Goal: Information Seeking & Learning: Learn about a topic

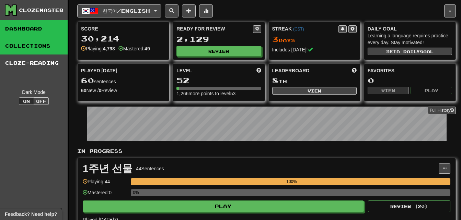
click at [44, 50] on link "Collections" at bounding box center [34, 45] width 68 height 17
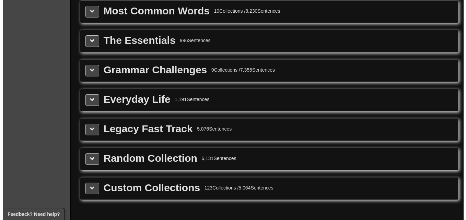
scroll to position [823, 0]
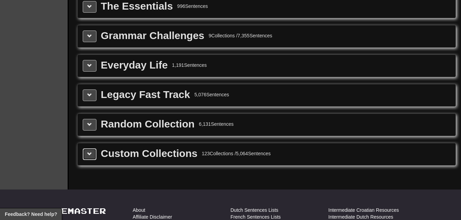
click at [88, 152] on span at bounding box center [89, 154] width 5 height 5
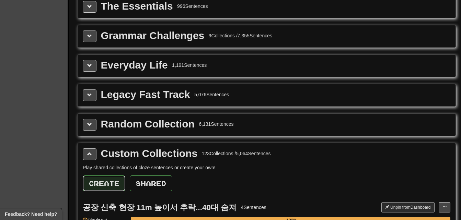
click at [115, 186] on button "Create" at bounding box center [104, 184] width 43 height 16
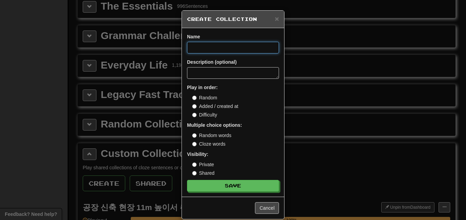
click at [204, 49] on input at bounding box center [233, 48] width 92 height 12
paste input "**********"
type input "**********"
click at [187, 180] on button "Save" at bounding box center [233, 186] width 92 height 12
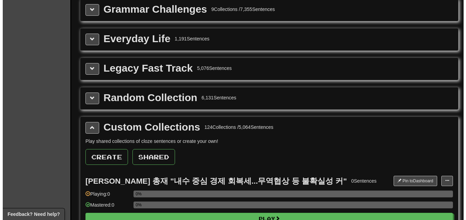
scroll to position [858, 0]
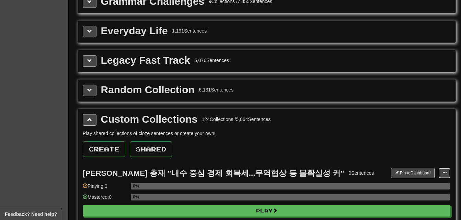
click at [443, 173] on span at bounding box center [444, 173] width 4 height 4
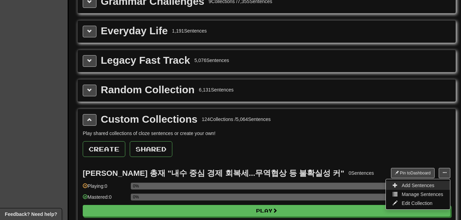
click at [428, 186] on span "Add Sentences" at bounding box center [417, 185] width 33 height 5
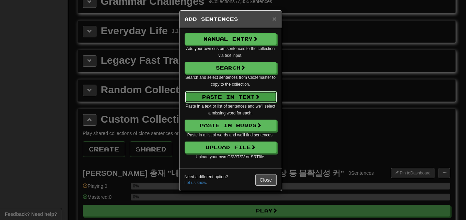
click at [237, 98] on button "Paste in Text" at bounding box center [231, 97] width 92 height 12
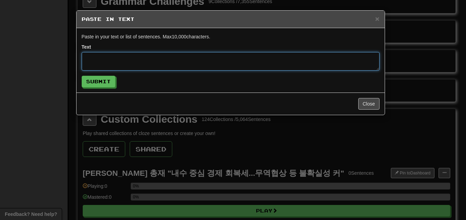
click at [214, 59] on textarea at bounding box center [231, 61] width 298 height 19
paste textarea "**********"
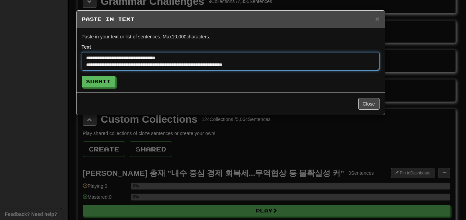
scroll to position [100, 0]
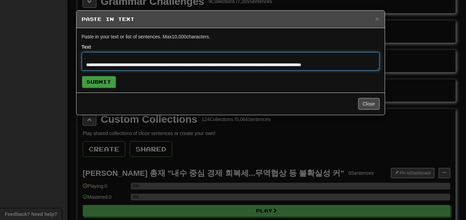
type textarea "**********"
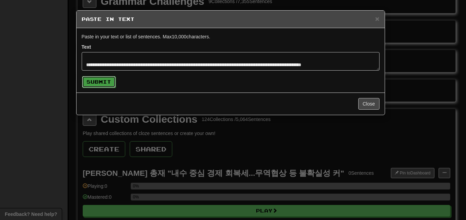
click at [105, 85] on button "Submit" at bounding box center [99, 82] width 34 height 12
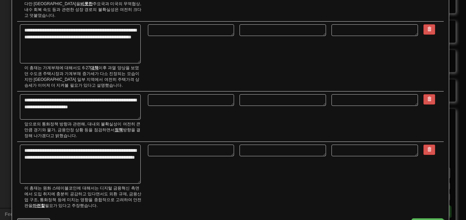
scroll to position [274, 0]
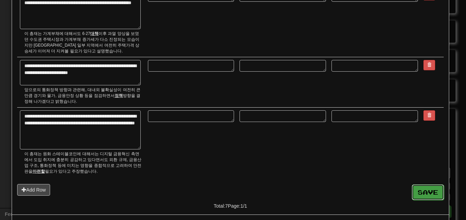
click at [419, 185] on button "Save" at bounding box center [428, 193] width 32 height 16
type textarea "*"
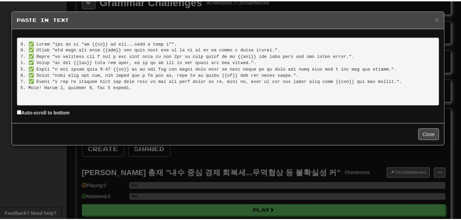
scroll to position [0, 0]
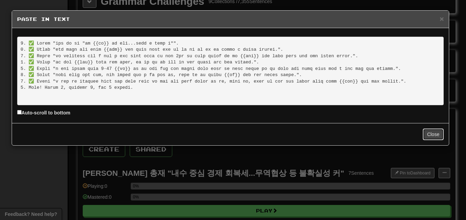
click at [437, 131] on button "Close" at bounding box center [433, 135] width 21 height 12
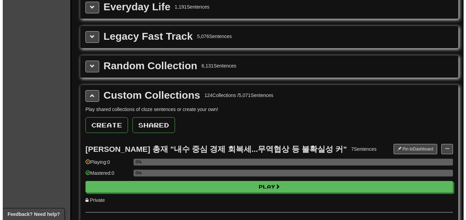
scroll to position [892, 0]
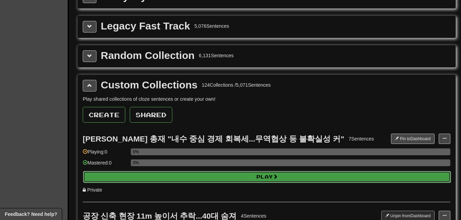
click at [294, 177] on button "Play" at bounding box center [266, 177] width 367 height 12
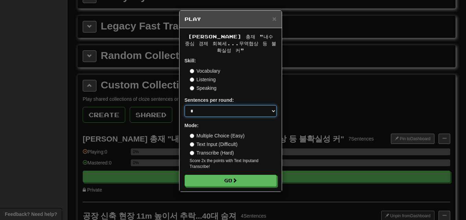
click at [245, 106] on select "* ** ** ** ** ** *** ********" at bounding box center [231, 111] width 92 height 12
select select "**"
click at [185, 105] on select "* ** ** ** ** ** *** ********" at bounding box center [231, 111] width 92 height 12
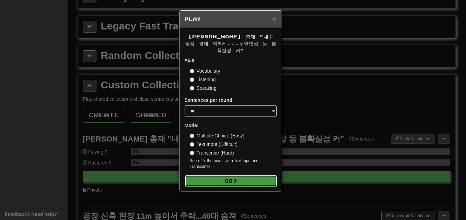
click at [241, 177] on button "Go" at bounding box center [231, 181] width 92 height 12
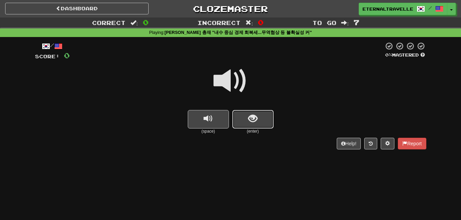
click at [249, 114] on span "show sentence" at bounding box center [252, 118] width 9 height 9
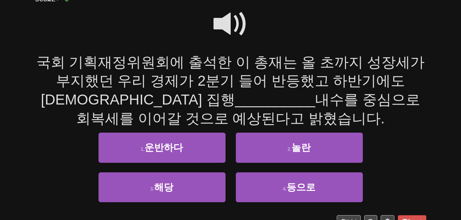
scroll to position [69, 0]
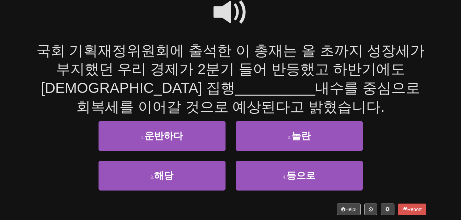
click at [225, 14] on span at bounding box center [230, 12] width 34 height 34
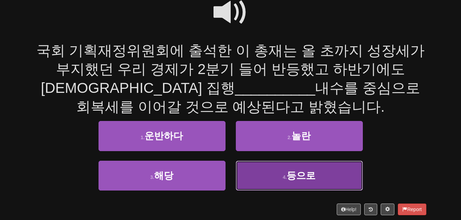
click at [272, 176] on button "4 . 등으로" at bounding box center [299, 176] width 127 height 30
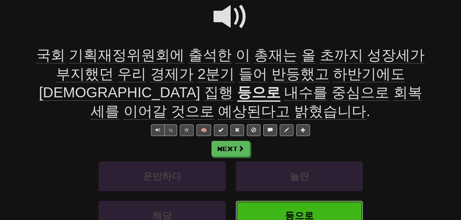
scroll to position [73, 0]
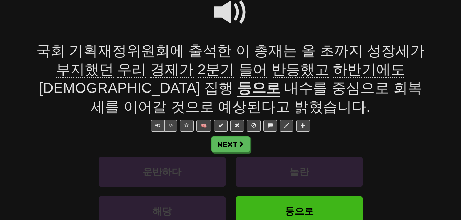
click at [117, 54] on span "기획재정위원회에" at bounding box center [126, 51] width 115 height 16
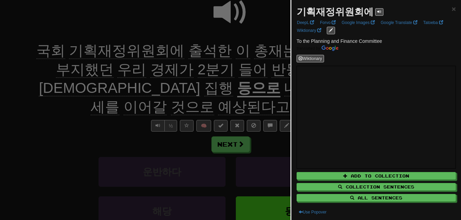
click at [97, 124] on div at bounding box center [230, 110] width 461 height 220
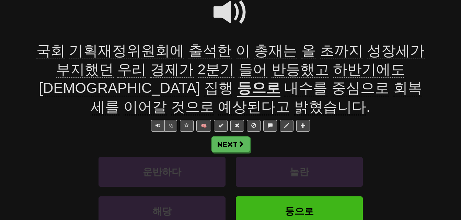
click at [199, 48] on span "출석한" at bounding box center [209, 51] width 43 height 16
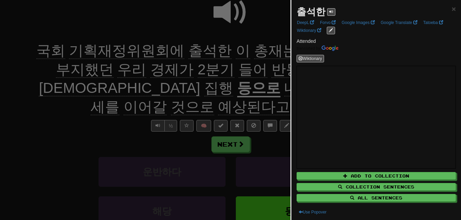
click at [199, 48] on div at bounding box center [230, 110] width 461 height 220
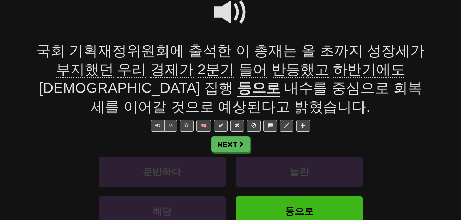
click at [261, 50] on span "총재는" at bounding box center [275, 51] width 43 height 16
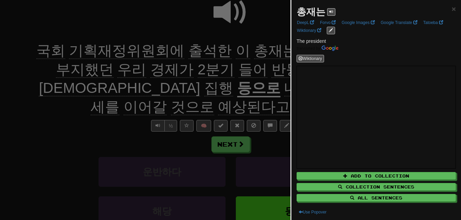
click at [259, 50] on div at bounding box center [230, 110] width 461 height 220
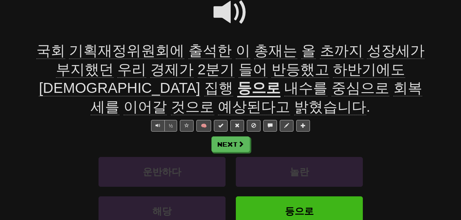
click at [320, 51] on span "초까지" at bounding box center [341, 51] width 43 height 16
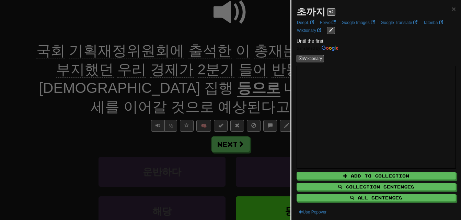
click at [282, 52] on div at bounding box center [230, 110] width 461 height 220
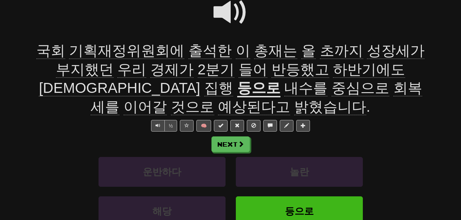
click at [367, 53] on span "성장세가" at bounding box center [396, 51] width 58 height 16
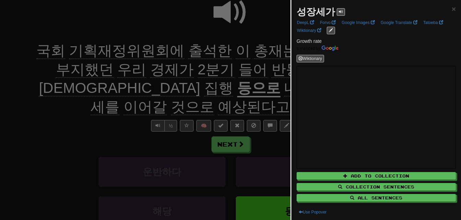
click at [271, 61] on div at bounding box center [230, 110] width 461 height 220
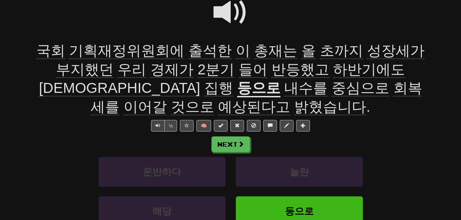
click at [114, 61] on span "부지했던" at bounding box center [85, 69] width 58 height 16
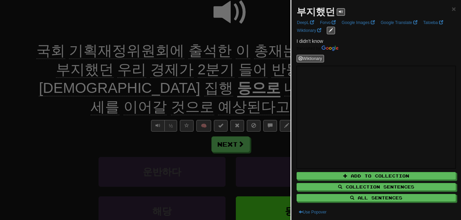
click at [200, 76] on div at bounding box center [230, 110] width 461 height 220
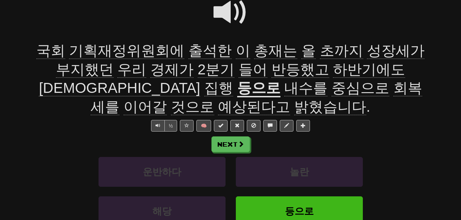
click at [238, 68] on span "들어" at bounding box center [252, 69] width 29 height 16
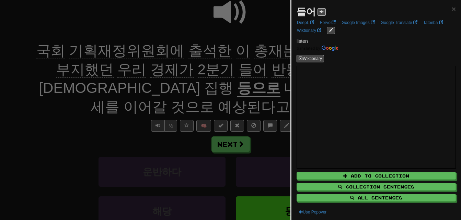
click at [188, 68] on div at bounding box center [230, 110] width 461 height 220
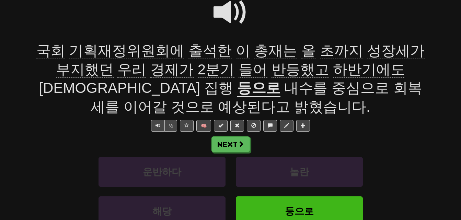
click at [271, 63] on span "반등했고" at bounding box center [300, 69] width 58 height 16
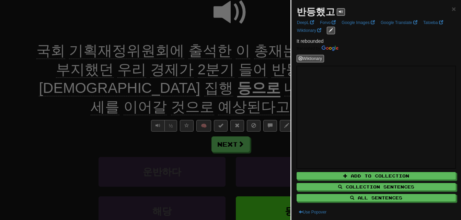
click at [227, 67] on div at bounding box center [230, 110] width 461 height 220
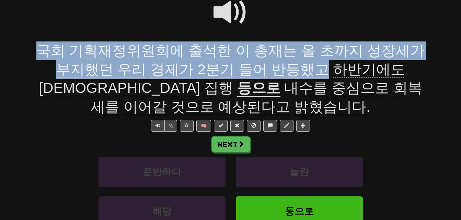
drag, startPoint x: 39, startPoint y: 46, endPoint x: 259, endPoint y: 68, distance: 221.3
click at [259, 68] on span "국회 기획재정위원회에 출석한 이 총재는 올 초까지 성장세가 부지했던 우리 경제가 2분기 들어 반등했고 하반기에도 [DEMOGRAPHIC_DAT…" at bounding box center [230, 70] width 388 height 54
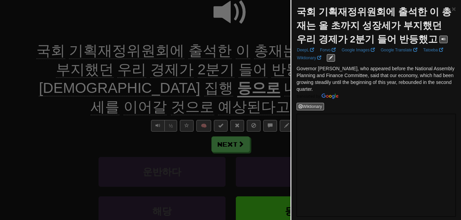
click at [105, 105] on div at bounding box center [230, 110] width 461 height 220
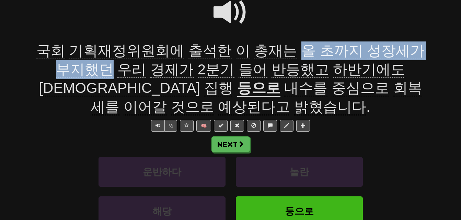
drag, startPoint x: 284, startPoint y: 50, endPoint x: 60, endPoint y: 65, distance: 224.8
click at [60, 65] on span "국회 기획재정위원회에 출석한 이 총재는 올 초까지 성장세가 부지했던 우리 경제가 2분기 들어 반등했고 하반기에도 [DEMOGRAPHIC_DAT…" at bounding box center [230, 70] width 388 height 54
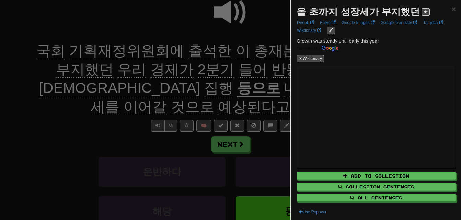
click at [60, 65] on div at bounding box center [230, 110] width 461 height 220
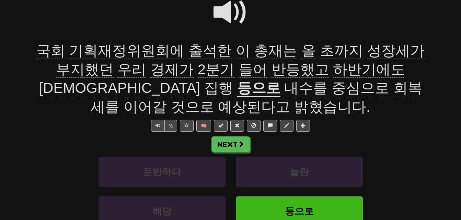
click at [333, 72] on span "하반기에도" at bounding box center [369, 69] width 72 height 16
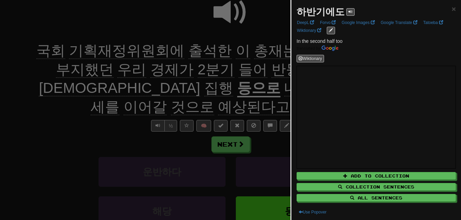
click at [266, 70] on div at bounding box center [230, 110] width 461 height 220
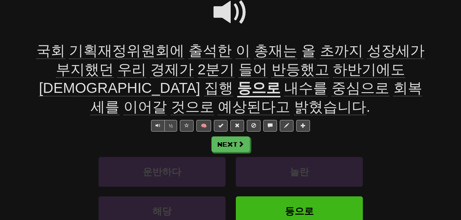
click at [200, 80] on span "[DEMOGRAPHIC_DATA]" at bounding box center [119, 88] width 161 height 16
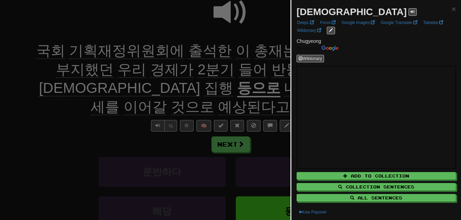
click at [277, 83] on div at bounding box center [230, 110] width 461 height 220
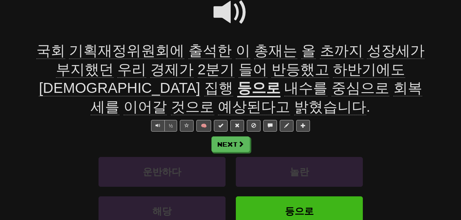
click at [233, 80] on span "집행" at bounding box center [218, 88] width 29 height 16
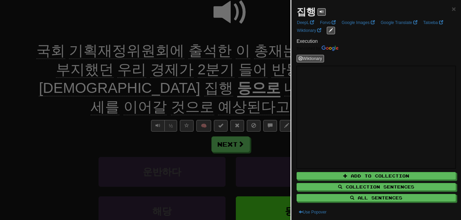
click at [268, 85] on div at bounding box center [230, 110] width 461 height 220
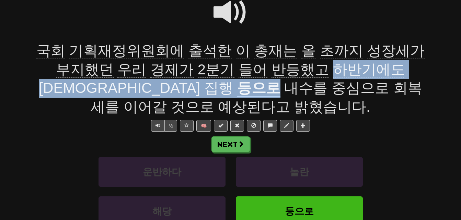
drag, startPoint x: 270, startPoint y: 72, endPoint x: 50, endPoint y: 92, distance: 221.2
click at [50, 92] on div "국회 기획재정위원회에 출석한 이 총재는 올 초까지 성장세가 부지했던 우리 경제가 2분기 들어 반등했고 하반기에도 [DEMOGRAPHIC_DAT…" at bounding box center [230, 79] width 391 height 75
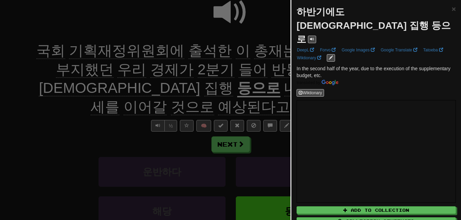
click at [38, 107] on div at bounding box center [230, 110] width 461 height 220
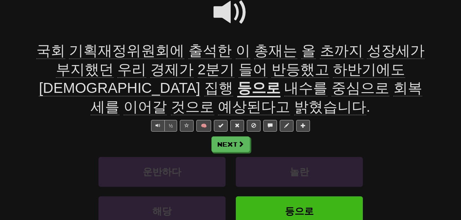
click at [284, 89] on span "내수를" at bounding box center [305, 88] width 43 height 16
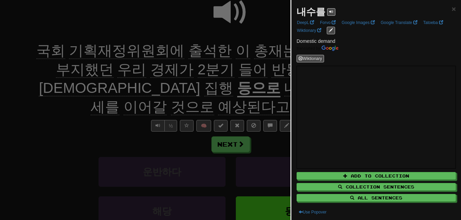
click at [55, 117] on div at bounding box center [230, 110] width 461 height 220
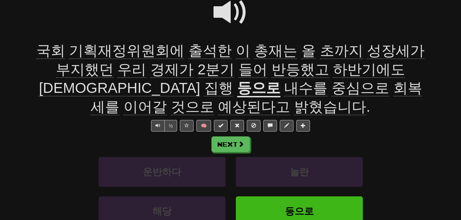
click at [331, 91] on span "중심으로" at bounding box center [360, 88] width 58 height 16
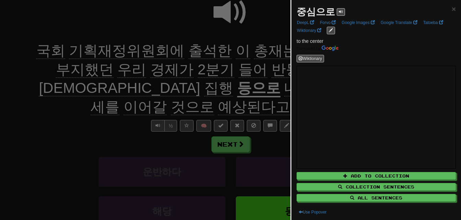
click at [101, 111] on div at bounding box center [230, 110] width 461 height 220
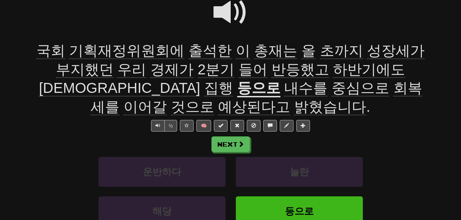
click at [172, 90] on span "회복세를" at bounding box center [256, 97] width 331 height 35
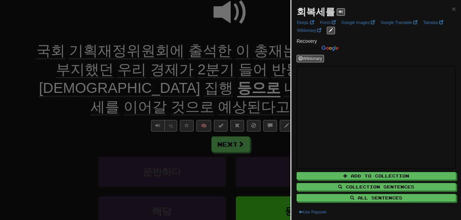
click at [165, 104] on div at bounding box center [230, 110] width 461 height 220
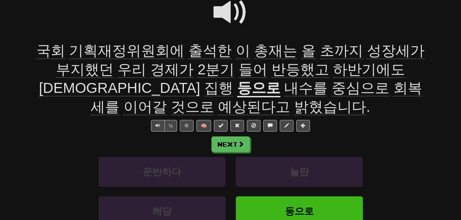
click at [167, 99] on span "이어갈" at bounding box center [144, 107] width 43 height 16
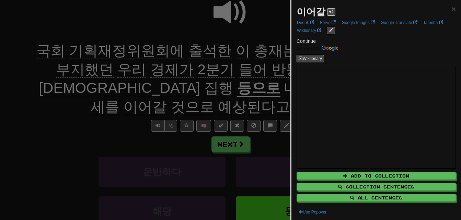
click at [244, 101] on div at bounding box center [230, 110] width 461 height 220
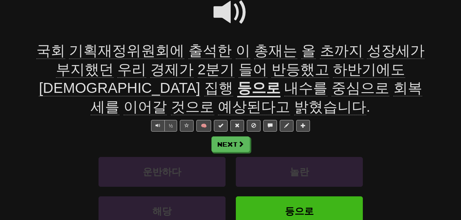
click at [290, 99] on span "예상된다고" at bounding box center [254, 107] width 72 height 16
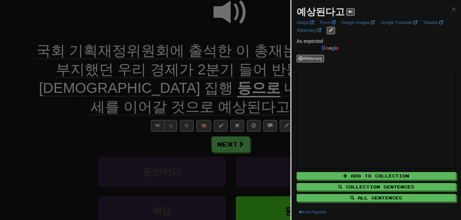
click at [262, 99] on div at bounding box center [230, 110] width 461 height 220
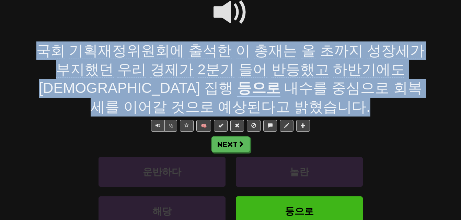
drag, startPoint x: 38, startPoint y: 47, endPoint x: 237, endPoint y: 103, distance: 206.7
click at [237, 103] on div "국회 기획재정위원회에 출석한 이 총재는 올 초까지 성장세가 부지했던 우리 경제가 2분기 들어 반등했고 하반기에도 [DEMOGRAPHIC_DAT…" at bounding box center [230, 79] width 391 height 75
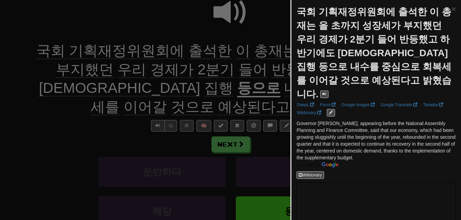
click at [239, 102] on div at bounding box center [230, 110] width 461 height 220
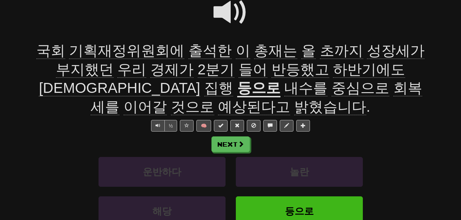
click at [181, 89] on span "회복세를" at bounding box center [256, 97] width 331 height 35
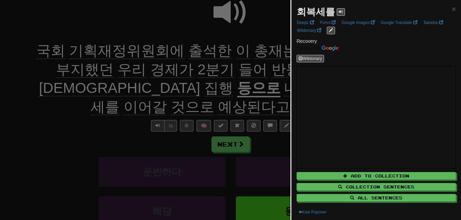
click at [169, 99] on div at bounding box center [230, 110] width 461 height 220
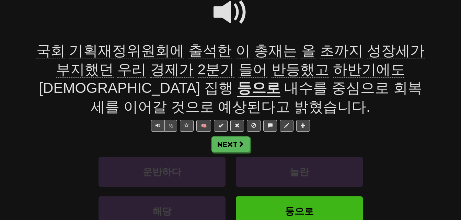
click at [200, 80] on span "[DEMOGRAPHIC_DATA]" at bounding box center [119, 88] width 161 height 16
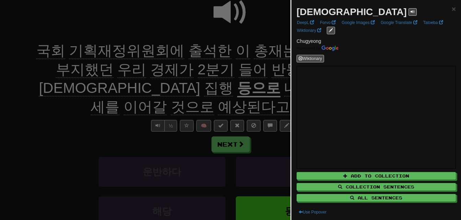
click at [239, 75] on div at bounding box center [230, 110] width 461 height 220
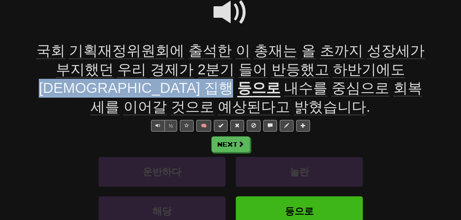
drag, startPoint x: 339, startPoint y: 67, endPoint x: 391, endPoint y: 67, distance: 51.5
click at [391, 67] on span "국회 기획재정위원회에 출석한 이 총재는 올 초까지 성장세가 부지했던 우리 경제가 2분기 들어 반등했고 하반기에도 [DEMOGRAPHIC_DAT…" at bounding box center [230, 70] width 388 height 54
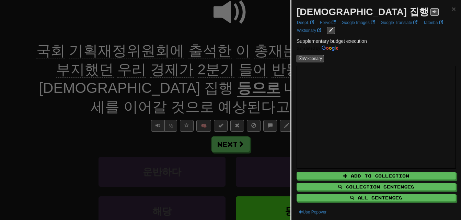
click at [224, 85] on div at bounding box center [230, 110] width 461 height 220
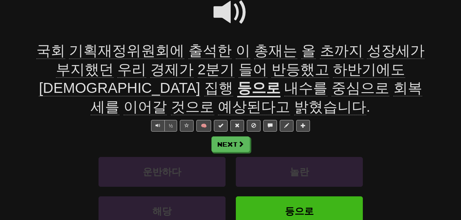
click at [233, 80] on span "집행" at bounding box center [218, 88] width 29 height 16
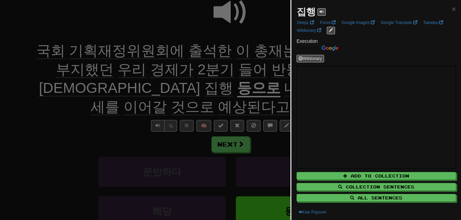
click at [256, 75] on div at bounding box center [230, 110] width 461 height 220
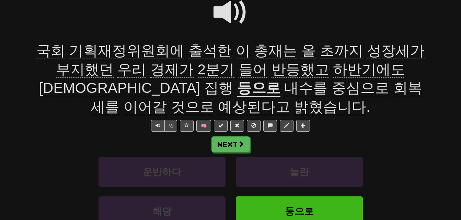
click at [320, 54] on span "초까지" at bounding box center [341, 51] width 43 height 16
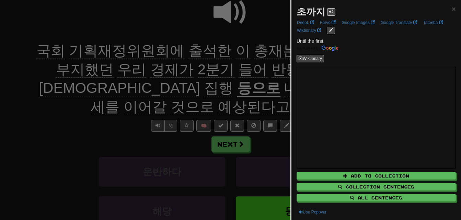
click at [268, 63] on div at bounding box center [230, 110] width 461 height 220
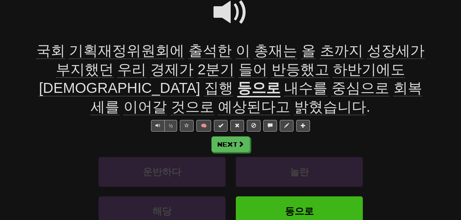
click at [374, 48] on span "성장세가" at bounding box center [396, 51] width 58 height 16
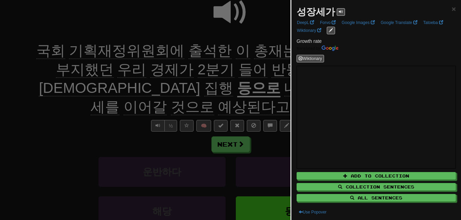
click at [260, 64] on div at bounding box center [230, 110] width 461 height 220
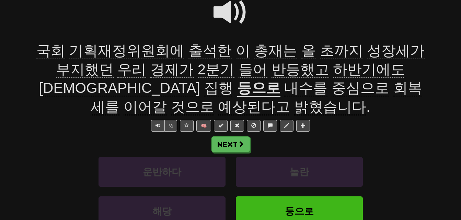
click at [226, 5] on span at bounding box center [230, 12] width 34 height 34
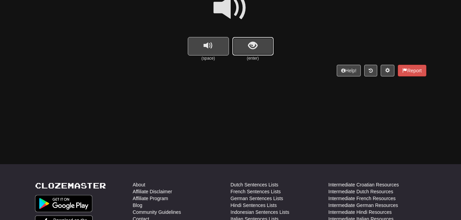
click at [257, 47] on span "show sentence" at bounding box center [252, 45] width 9 height 9
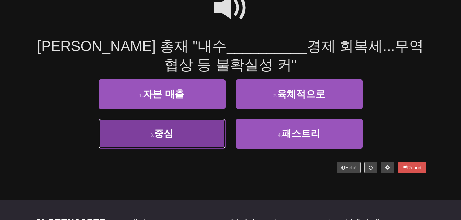
click at [177, 133] on button "3 . 중심" at bounding box center [161, 134] width 127 height 30
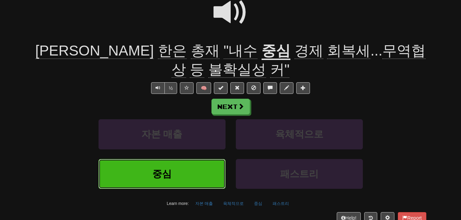
scroll to position [78, 0]
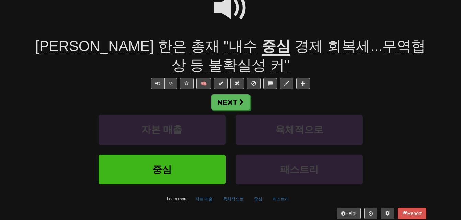
click at [316, 44] on span "무역협상" at bounding box center [299, 55] width 254 height 35
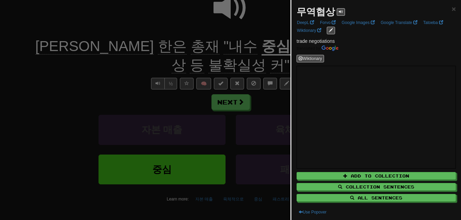
click at [276, 57] on div at bounding box center [230, 110] width 461 height 220
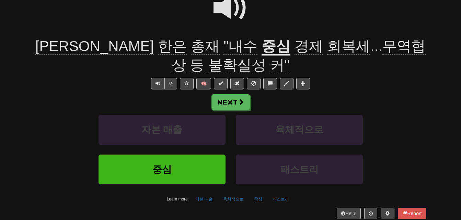
click at [266, 57] on span "불확실성" at bounding box center [237, 65] width 58 height 16
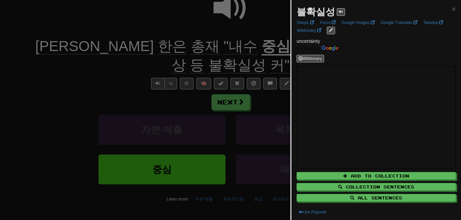
click at [134, 68] on div at bounding box center [230, 110] width 461 height 220
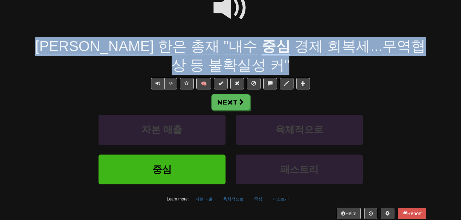
drag, startPoint x: 37, startPoint y: 44, endPoint x: 237, endPoint y: 62, distance: 201.2
click at [237, 62] on div "[PERSON_NAME] 총재 "내수 중심 경제 회복세 ... 무역협상 등 불확실성 커"" at bounding box center [230, 55] width 391 height 37
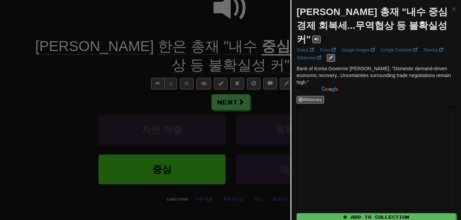
click at [237, 62] on div at bounding box center [230, 110] width 461 height 220
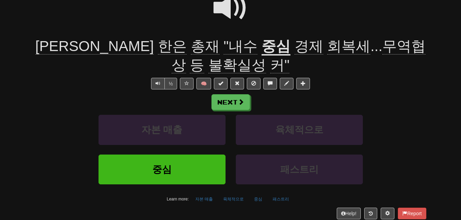
click at [228, 8] on span at bounding box center [230, 8] width 34 height 34
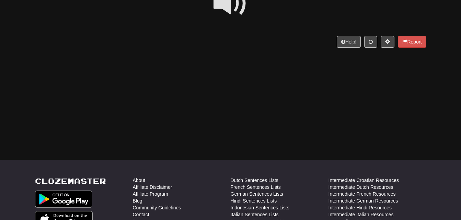
scroll to position [0, 0]
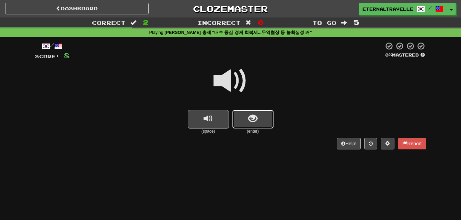
click at [246, 120] on button "show sentence" at bounding box center [252, 119] width 41 height 19
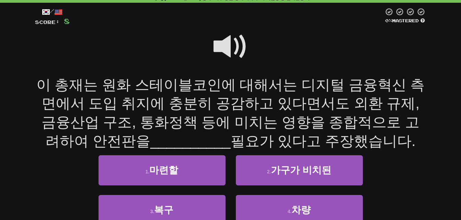
scroll to position [69, 0]
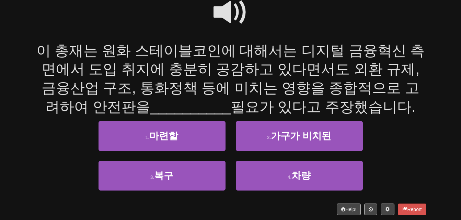
click at [223, 4] on span at bounding box center [230, 12] width 34 height 34
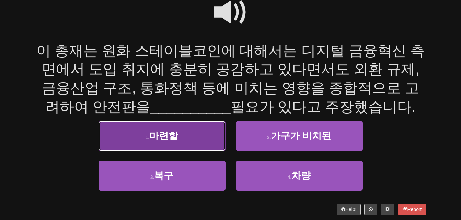
click at [126, 141] on button "1 . 마련할" at bounding box center [161, 136] width 127 height 30
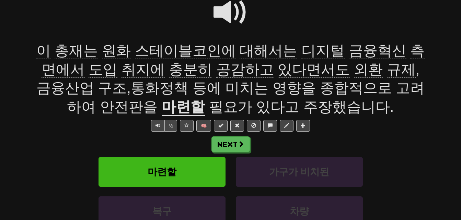
click at [162, 110] on u "마련할" at bounding box center [183, 107] width 43 height 17
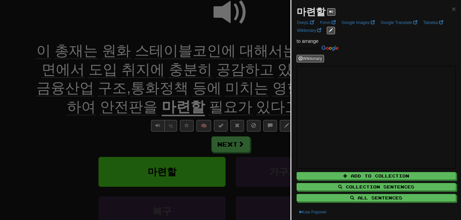
click at [103, 134] on div at bounding box center [230, 110] width 461 height 220
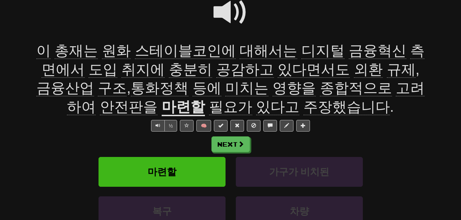
click at [349, 53] on span "금융혁신" at bounding box center [378, 51] width 58 height 16
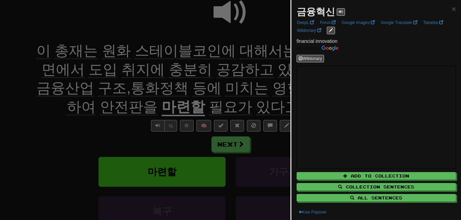
click at [254, 93] on div at bounding box center [230, 110] width 461 height 220
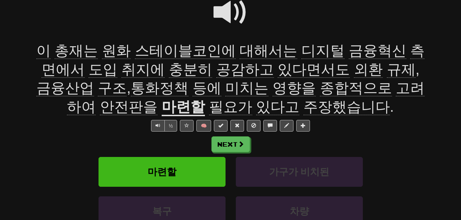
click at [405, 45] on span "측면에서" at bounding box center [233, 60] width 383 height 35
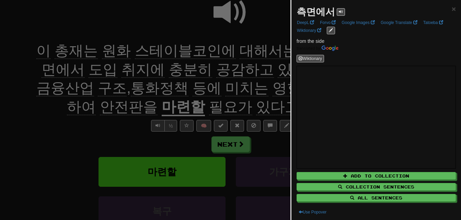
click at [258, 89] on div at bounding box center [230, 110] width 461 height 220
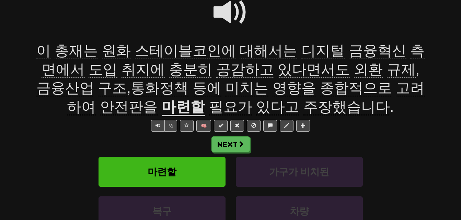
click at [89, 68] on span "도입" at bounding box center [103, 69] width 29 height 16
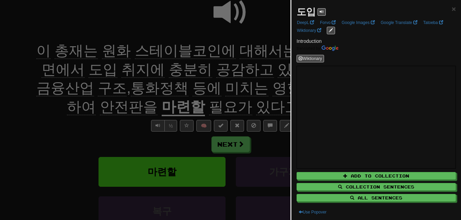
click at [74, 68] on div at bounding box center [230, 110] width 461 height 220
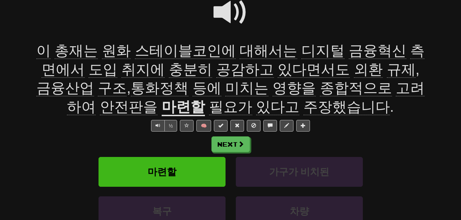
click at [121, 73] on span "취지에" at bounding box center [142, 69] width 43 height 16
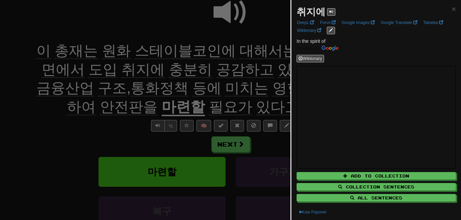
click at [104, 73] on div at bounding box center [230, 110] width 461 height 220
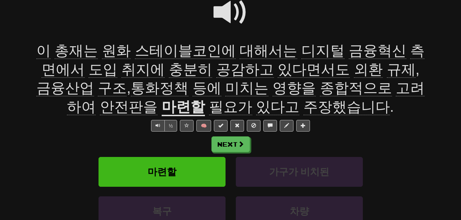
click at [169, 70] on span "충분히" at bounding box center [190, 69] width 43 height 16
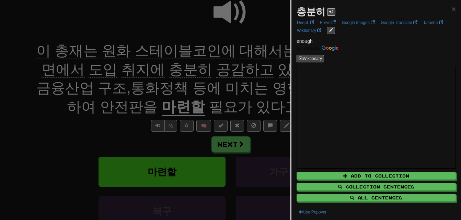
click at [140, 70] on div at bounding box center [230, 110] width 461 height 220
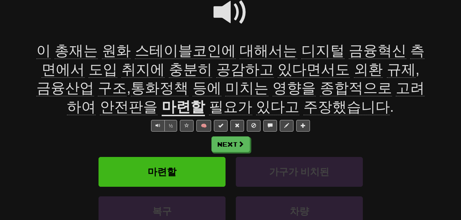
click at [216, 71] on span "공감하고" at bounding box center [245, 69] width 58 height 16
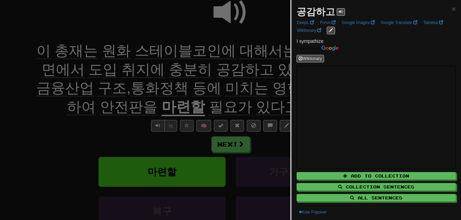
click at [185, 71] on div at bounding box center [230, 110] width 461 height 220
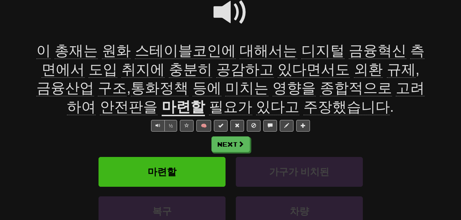
click at [278, 69] on span "있다면서도" at bounding box center [314, 69] width 72 height 16
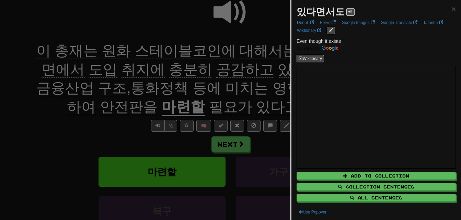
click at [253, 69] on div at bounding box center [230, 110] width 461 height 220
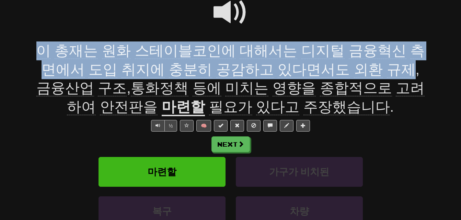
drag, startPoint x: 38, startPoint y: 46, endPoint x: 355, endPoint y: 68, distance: 317.7
click at [355, 68] on span "이 총재는 원화 스테이블코인에 대해서는 디지털 금융혁신 측면에서 도입 취지에 충분히 공감하고 있다면서도 외환 규제 , 금융산업 구조 , 통화정…" at bounding box center [230, 79] width 388 height 73
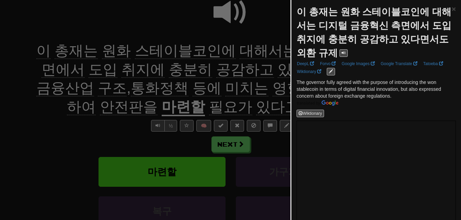
click at [250, 92] on div at bounding box center [230, 110] width 461 height 220
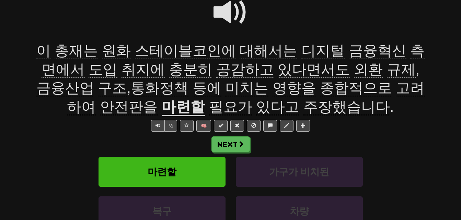
click at [387, 68] on span "규제" at bounding box center [401, 69] width 29 height 16
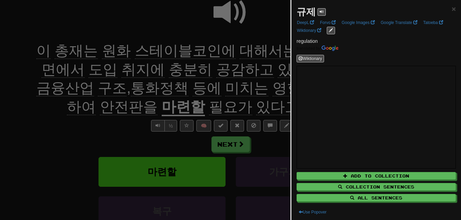
click at [245, 103] on div at bounding box center [230, 110] width 461 height 220
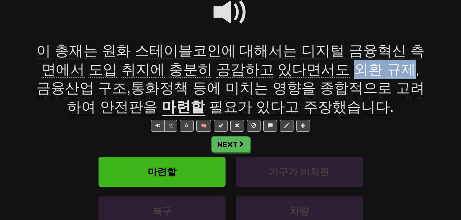
drag, startPoint x: 305, startPoint y: 69, endPoint x: 355, endPoint y: 66, distance: 49.8
click at [355, 66] on span "이 총재는 원화 스테이블코인에 대해서는 디지털 금융혁신 측면에서 도입 취지에 충분히 공감하고 있다면서도 외환 규제 , 금융산업 구조 , 통화정…" at bounding box center [230, 79] width 388 height 73
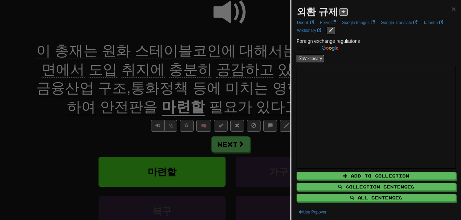
click at [247, 75] on div at bounding box center [230, 110] width 461 height 220
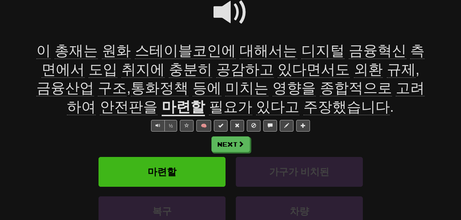
click at [278, 70] on span "있다면서도" at bounding box center [314, 69] width 72 height 16
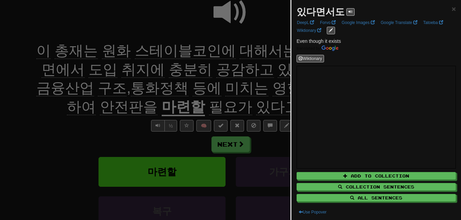
click at [250, 70] on div at bounding box center [230, 110] width 461 height 220
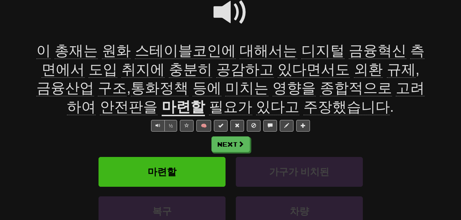
click at [216, 69] on span "공감하고" at bounding box center [245, 69] width 58 height 16
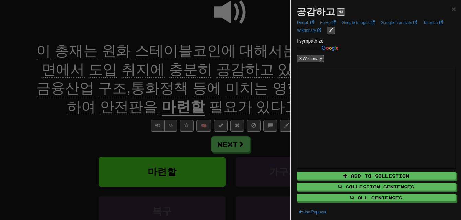
click at [178, 69] on div at bounding box center [230, 110] width 461 height 220
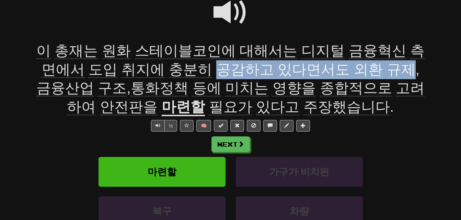
drag, startPoint x: 178, startPoint y: 69, endPoint x: 355, endPoint y: 69, distance: 177.0
click at [355, 69] on span "이 총재는 원화 스테이블코인에 대해서는 디지털 금융혁신 측면에서 도입 취지에 충분히 공감하고 있다면서도 외환 규제 , 금융산업 구조 , 통화정…" at bounding box center [230, 79] width 388 height 73
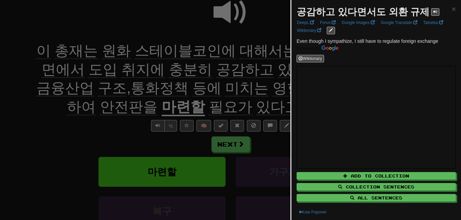
click at [262, 76] on div at bounding box center [230, 110] width 461 height 220
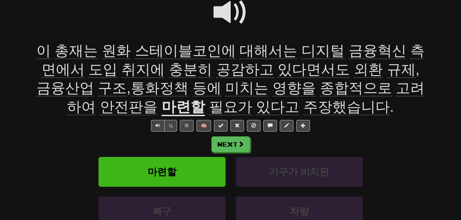
click at [121, 69] on span "취지에" at bounding box center [142, 69] width 43 height 16
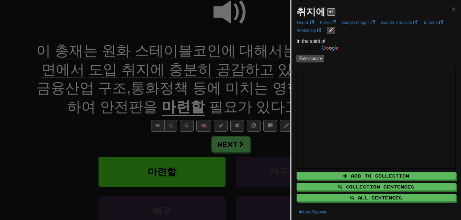
click at [102, 69] on div at bounding box center [230, 110] width 461 height 220
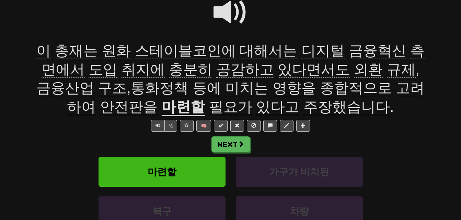
click at [169, 70] on span "충분히" at bounding box center [190, 69] width 43 height 16
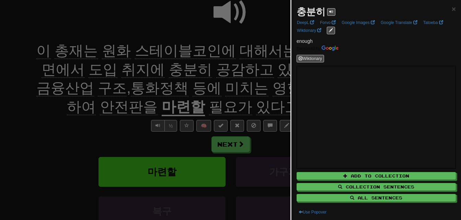
click at [142, 70] on div at bounding box center [230, 110] width 461 height 220
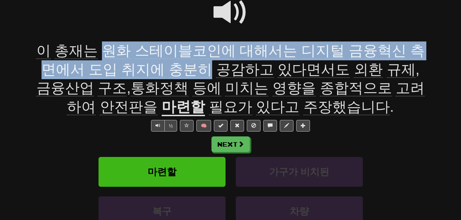
drag, startPoint x: 102, startPoint y: 47, endPoint x: 168, endPoint y: 69, distance: 69.2
click at [168, 69] on span "이 총재는 원화 스테이블코인에 대해서는 디지털 금융혁신 측면에서 도입 취지에 충분히 공감하고 있다면서도 외환 규제 , 금융산업 구조 , 통화정…" at bounding box center [230, 79] width 388 height 73
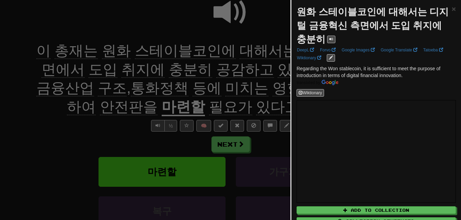
click at [168, 69] on div at bounding box center [230, 110] width 461 height 220
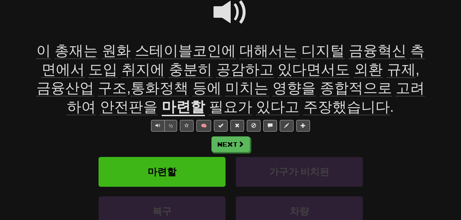
click at [216, 71] on span "공감하고" at bounding box center [245, 69] width 58 height 16
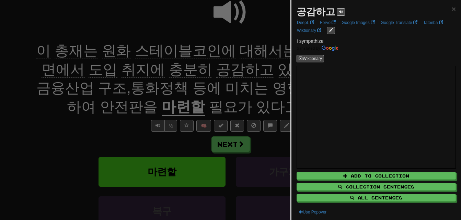
click at [183, 71] on div at bounding box center [230, 110] width 461 height 220
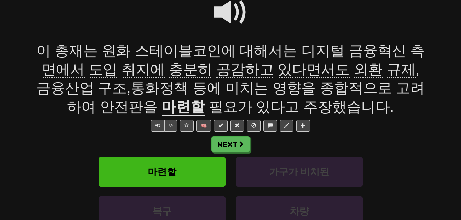
click at [94, 80] on span "금융산업" at bounding box center [65, 88] width 58 height 16
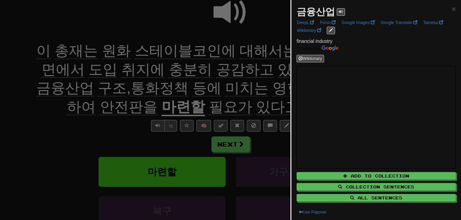
click at [201, 104] on div at bounding box center [230, 110] width 461 height 220
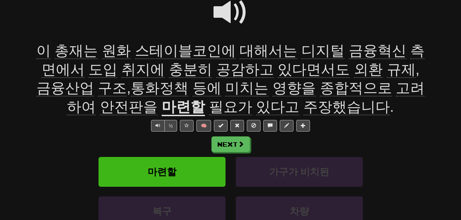
click at [131, 88] on span "통화정책" at bounding box center [160, 88] width 58 height 16
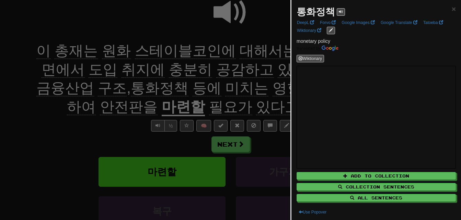
click at [97, 88] on div at bounding box center [230, 110] width 461 height 220
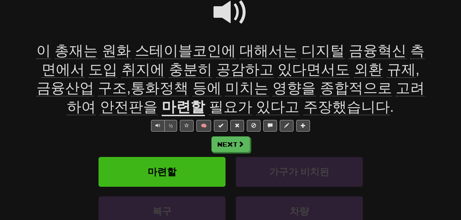
click at [98, 89] on span "구조" at bounding box center [112, 88] width 29 height 16
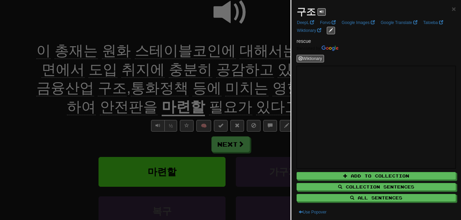
click at [50, 89] on div at bounding box center [230, 110] width 461 height 220
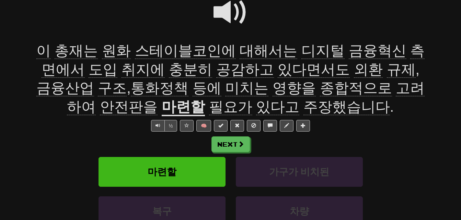
click at [225, 88] on span "미치는" at bounding box center [246, 88] width 43 height 16
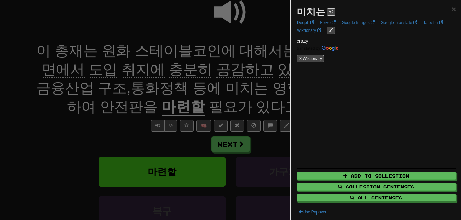
click at [157, 86] on div at bounding box center [230, 110] width 461 height 220
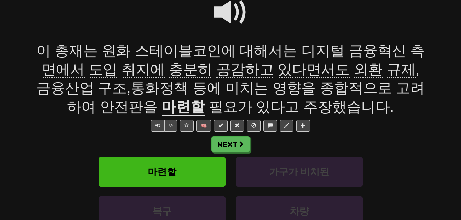
click at [272, 91] on span "영향을" at bounding box center [293, 88] width 43 height 16
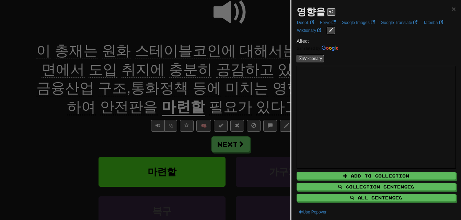
click at [225, 91] on div at bounding box center [230, 110] width 461 height 220
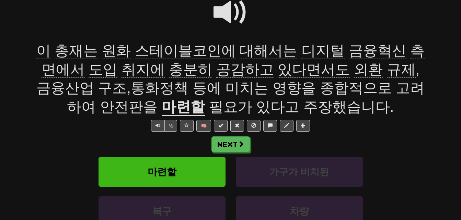
click at [320, 90] on span "종합적으로" at bounding box center [356, 88] width 72 height 16
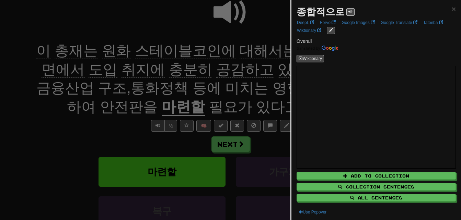
click at [255, 89] on div at bounding box center [230, 110] width 461 height 220
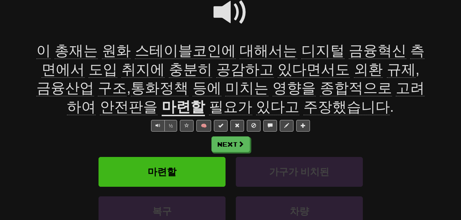
click at [327, 88] on span "고려하여" at bounding box center [245, 97] width 357 height 35
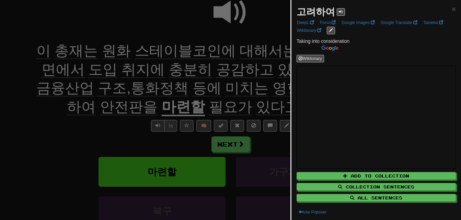
click at [220, 84] on div at bounding box center [230, 110] width 461 height 220
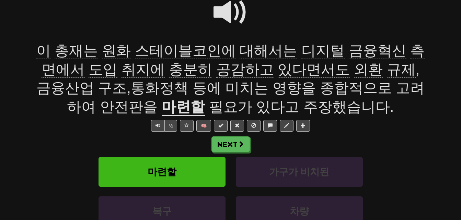
click at [131, 90] on span "통화정책" at bounding box center [160, 88] width 58 height 16
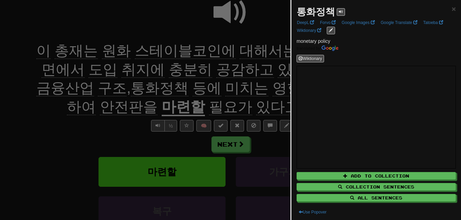
click at [74, 90] on div at bounding box center [230, 110] width 461 height 220
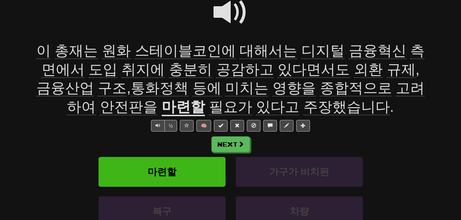
click at [320, 86] on span "종합적으로" at bounding box center [356, 88] width 72 height 16
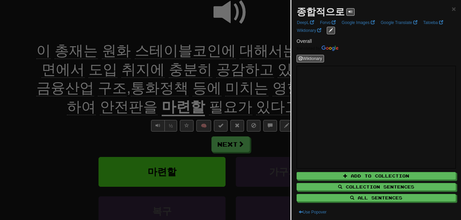
click at [277, 86] on div at bounding box center [230, 110] width 461 height 220
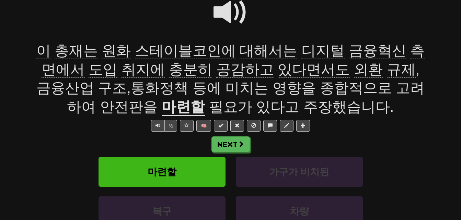
click at [327, 89] on span "고려하여" at bounding box center [245, 97] width 357 height 35
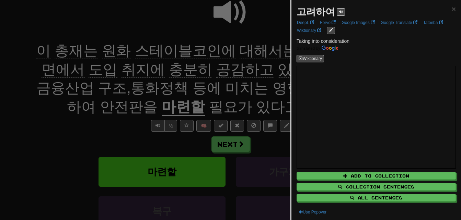
click at [268, 92] on div at bounding box center [230, 110] width 461 height 220
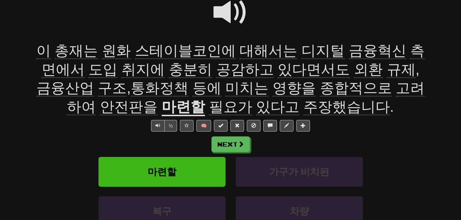
click at [157, 99] on span "안전판을" at bounding box center [129, 107] width 58 height 16
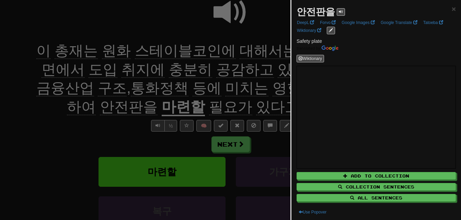
click at [252, 90] on div at bounding box center [230, 110] width 461 height 220
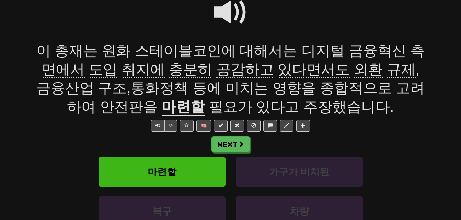
click at [162, 109] on u "마련할" at bounding box center [183, 107] width 43 height 17
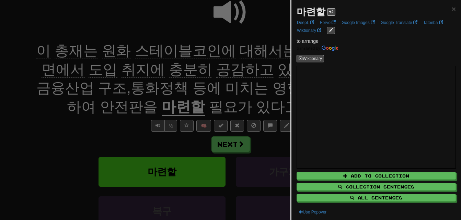
click at [140, 108] on div at bounding box center [230, 110] width 461 height 220
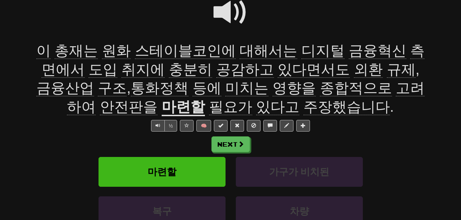
click at [209, 107] on span "필요가" at bounding box center [230, 107] width 43 height 16
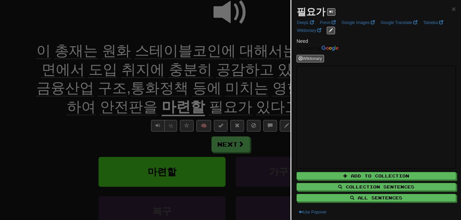
click at [178, 107] on div at bounding box center [230, 110] width 461 height 220
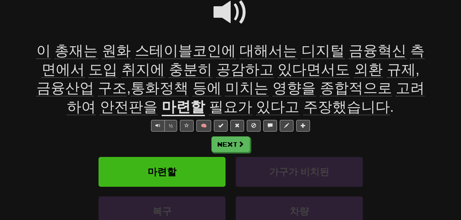
click at [303, 104] on span "주장했습니다" at bounding box center [346, 107] width 86 height 16
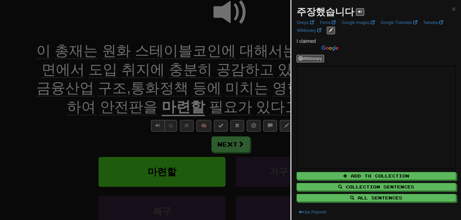
click at [268, 104] on div at bounding box center [230, 110] width 461 height 220
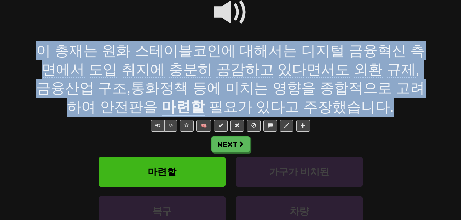
drag, startPoint x: 39, startPoint y: 46, endPoint x: 339, endPoint y: 104, distance: 305.2
click at [339, 104] on div "이 총재는 원화 스테이블코인에 대해서는 디지털 금융혁신 측면에서 도입 취지에 충분히 공감하고 있다면서도 외환 규제 , 금융산업 구조 , 통화정…" at bounding box center [230, 79] width 391 height 75
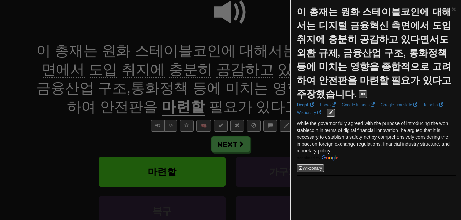
click at [87, 107] on div at bounding box center [230, 110] width 461 height 220
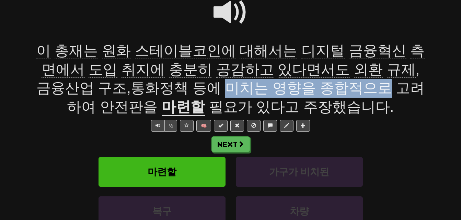
drag, startPoint x: 160, startPoint y: 89, endPoint x: 312, endPoint y: 86, distance: 152.3
click at [312, 86] on span "이 총재는 원화 스테이블코인에 대해서는 디지털 금융혁신 측면에서 도입 취지에 충분히 공감하고 있다면서도 외환 규제 , 금융산업 구조 , 통화정…" at bounding box center [230, 79] width 388 height 73
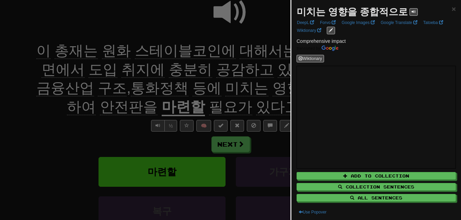
click at [268, 91] on div at bounding box center [230, 110] width 461 height 220
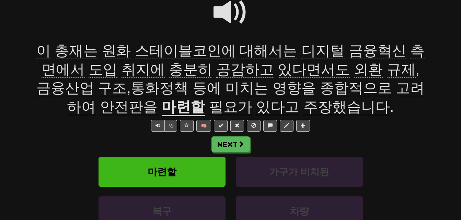
click at [272, 87] on span "영향을" at bounding box center [293, 88] width 43 height 16
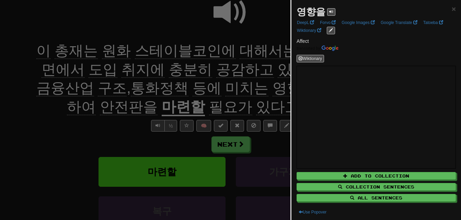
click at [227, 87] on div at bounding box center [230, 110] width 461 height 220
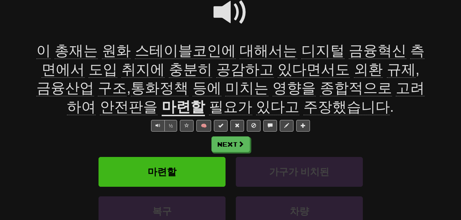
click at [320, 87] on span "종합적으로" at bounding box center [356, 88] width 72 height 16
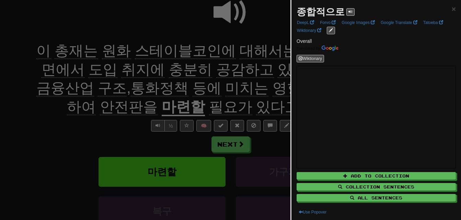
click at [259, 87] on div at bounding box center [230, 110] width 461 height 220
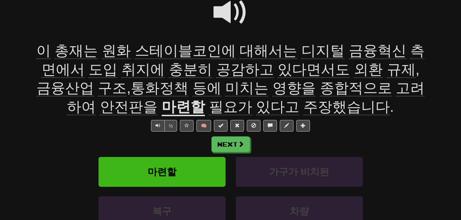
click at [349, 91] on span "고려하여" at bounding box center [245, 97] width 357 height 35
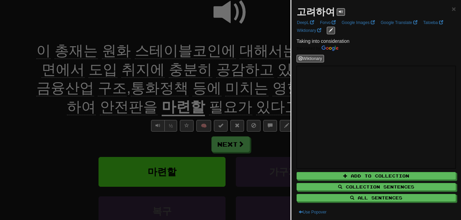
click at [222, 91] on div at bounding box center [230, 110] width 461 height 220
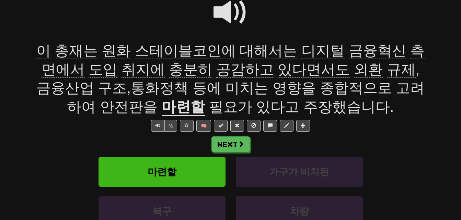
click at [157, 99] on span "안전판을" at bounding box center [129, 107] width 58 height 16
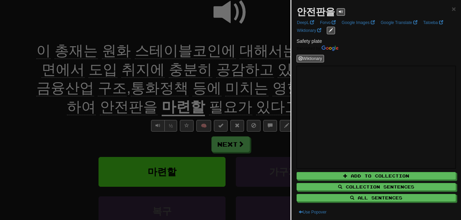
click at [267, 88] on div at bounding box center [230, 110] width 461 height 220
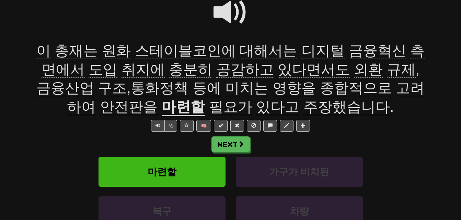
click at [162, 107] on u "마련할" at bounding box center [183, 107] width 43 height 17
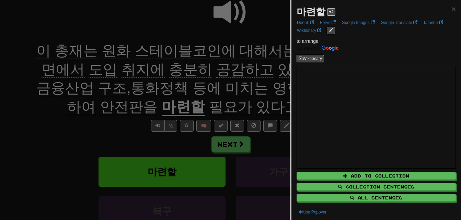
click at [127, 107] on div at bounding box center [230, 110] width 461 height 220
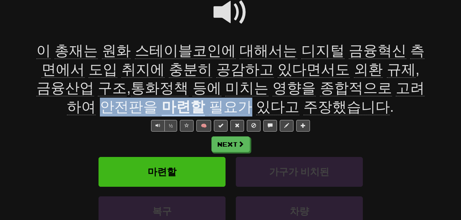
drag, startPoint x: 374, startPoint y: 86, endPoint x: 205, endPoint y: 104, distance: 169.1
click at [205, 104] on div "이 총재는 원화 스테이블코인에 대해서는 디지털 금융혁신 측면에서 도입 취지에 충분히 공감하고 있다면서도 외환 규제 , 금융산업 구조 , 통화정…" at bounding box center [230, 79] width 391 height 75
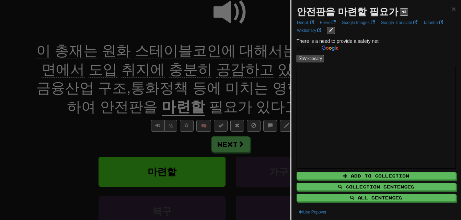
click at [205, 104] on div at bounding box center [230, 110] width 461 height 220
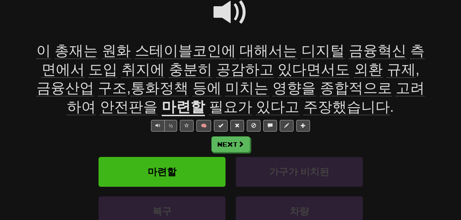
click at [303, 105] on span "주장했습니다" at bounding box center [346, 107] width 86 height 16
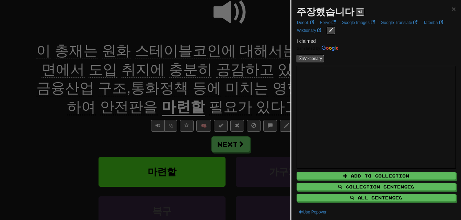
click at [273, 105] on div at bounding box center [230, 110] width 461 height 220
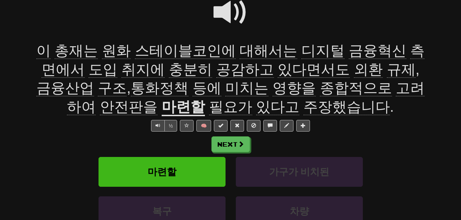
click at [224, 10] on span at bounding box center [230, 12] width 34 height 34
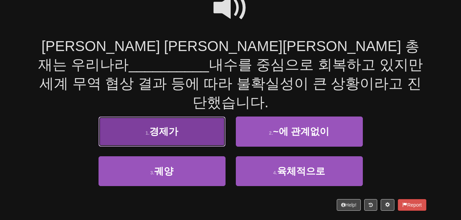
click at [163, 126] on span "경제가" at bounding box center [163, 131] width 29 height 11
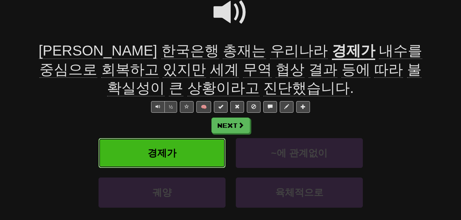
scroll to position [78, 0]
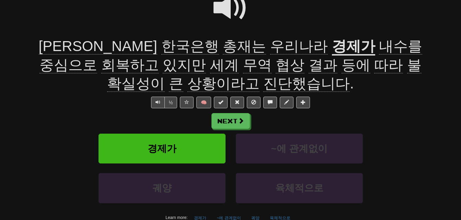
click at [293, 67] on span "불확실성이" at bounding box center [264, 74] width 314 height 35
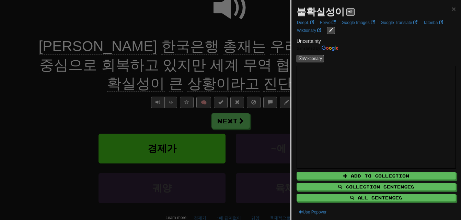
click at [127, 94] on div at bounding box center [230, 110] width 461 height 220
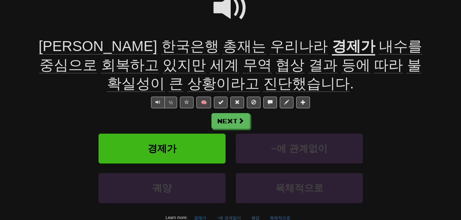
click at [259, 75] on span "상황이라고" at bounding box center [223, 83] width 72 height 16
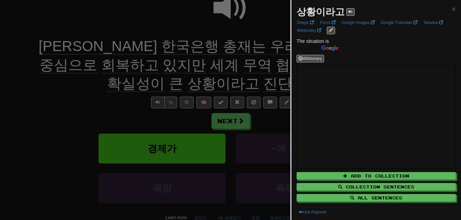
click at [110, 91] on div at bounding box center [230, 110] width 461 height 220
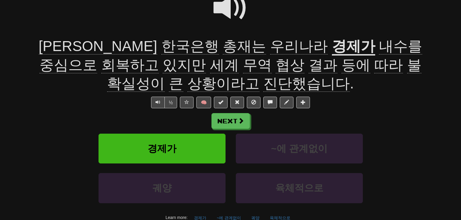
click at [308, 62] on span "결과" at bounding box center [322, 65] width 29 height 16
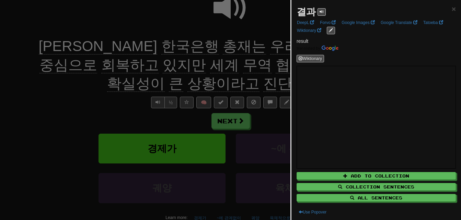
click at [202, 62] on div at bounding box center [230, 110] width 461 height 220
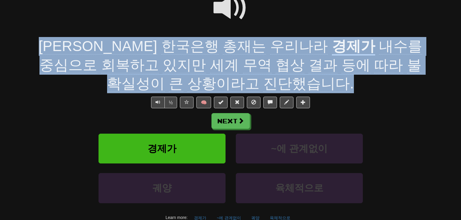
drag, startPoint x: 38, startPoint y: 43, endPoint x: 285, endPoint y: 82, distance: 250.7
click at [285, 82] on div "[PERSON_NAME] [PERSON_NAME][PERSON_NAME] 총재는 우리나라 경제가 내수를 중심으로 회복하고 있지만 세계 무역 협…" at bounding box center [230, 65] width 391 height 56
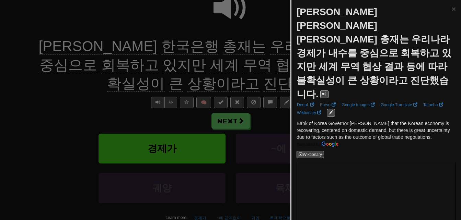
click at [285, 82] on div at bounding box center [230, 110] width 461 height 220
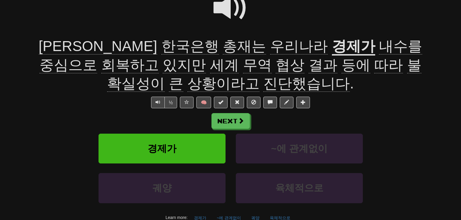
click at [226, 7] on span at bounding box center [230, 8] width 34 height 34
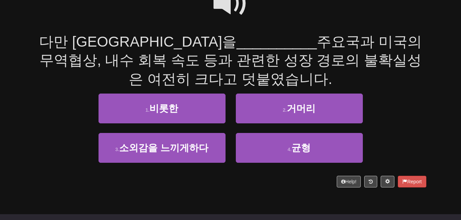
click at [226, 7] on span at bounding box center [230, 3] width 34 height 34
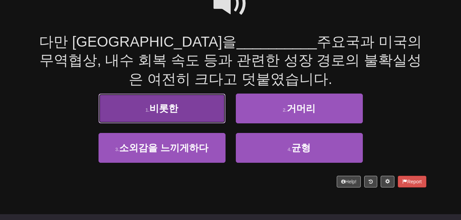
click at [140, 105] on button "1 . 비롯한" at bounding box center [161, 109] width 127 height 30
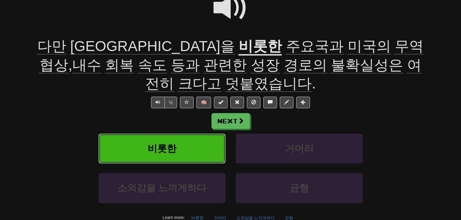
scroll to position [82, 0]
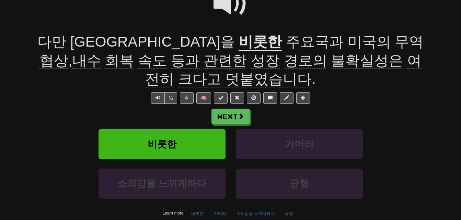
click at [225, 5] on span at bounding box center [230, 3] width 34 height 34
click at [238, 44] on u "비롯한" at bounding box center [259, 42] width 43 height 17
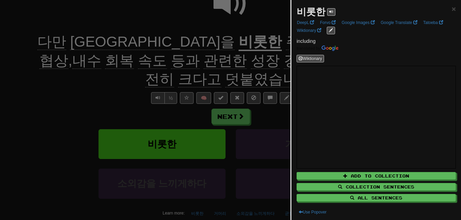
click at [132, 44] on div at bounding box center [230, 110] width 461 height 220
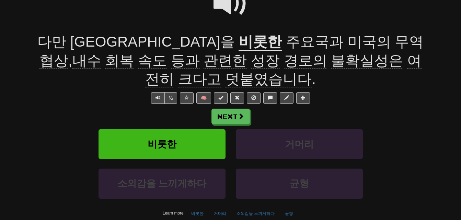
click at [286, 44] on span "주요국과" at bounding box center [315, 42] width 58 height 16
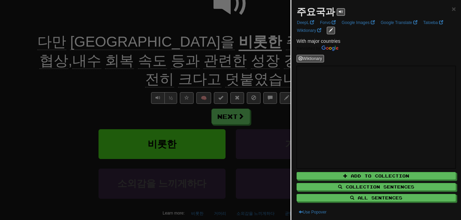
click at [178, 44] on div at bounding box center [230, 110] width 461 height 220
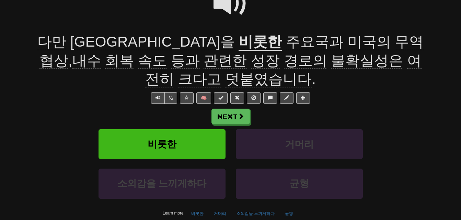
click at [167, 52] on span "속도" at bounding box center [152, 60] width 29 height 16
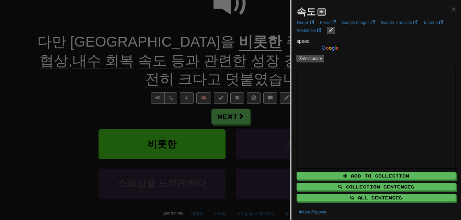
click at [269, 61] on div at bounding box center [230, 110] width 461 height 220
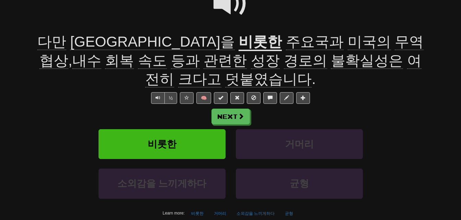
click at [171, 64] on span "등과" at bounding box center [185, 60] width 29 height 16
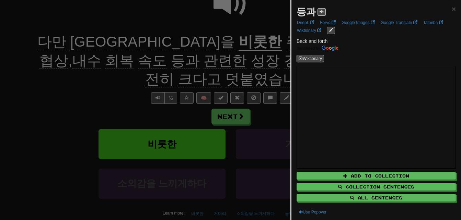
click at [52, 79] on div at bounding box center [230, 110] width 461 height 220
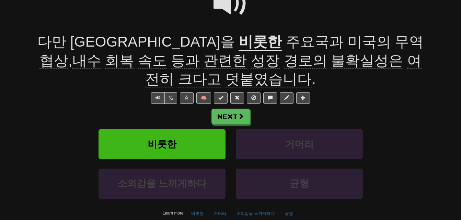
click at [203, 60] on span "관련한" at bounding box center [224, 60] width 43 height 16
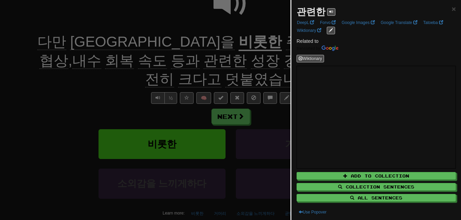
click at [79, 83] on div at bounding box center [230, 110] width 461 height 220
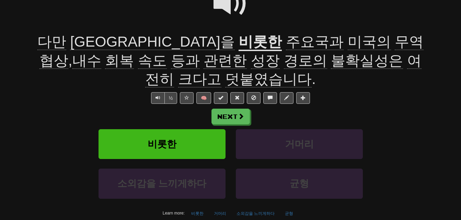
click at [251, 61] on span "성장" at bounding box center [265, 60] width 29 height 16
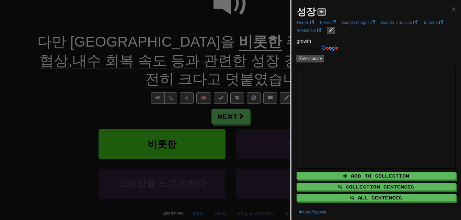
click at [114, 79] on div at bounding box center [230, 110] width 461 height 220
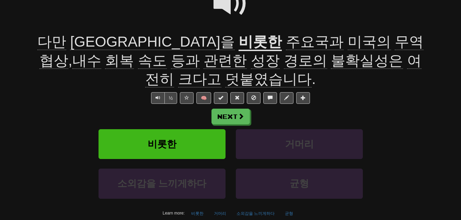
click at [284, 64] on span "경로의" at bounding box center [305, 60] width 43 height 16
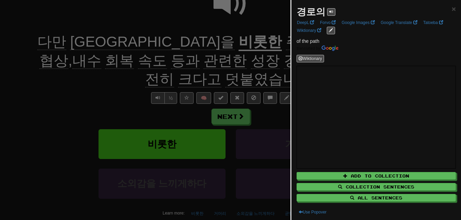
click at [130, 79] on div at bounding box center [230, 110] width 461 height 220
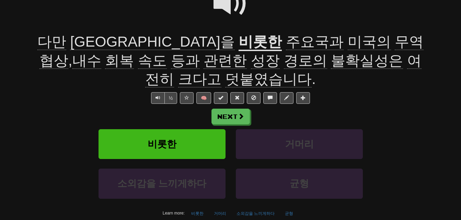
click at [262, 54] on span "여전히" at bounding box center [283, 69] width 276 height 35
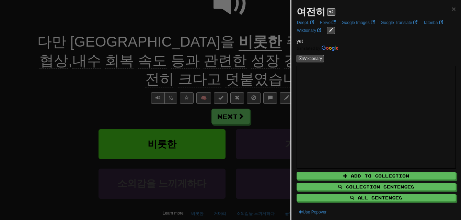
click at [263, 61] on div at bounding box center [230, 110] width 461 height 220
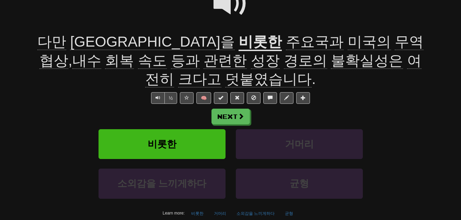
click at [221, 71] on span "크다고" at bounding box center [199, 79] width 43 height 16
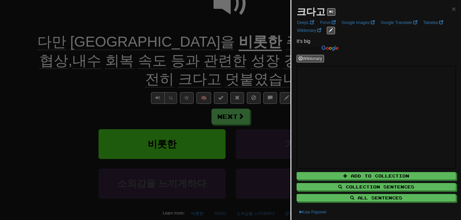
click at [283, 61] on div at bounding box center [230, 110] width 461 height 220
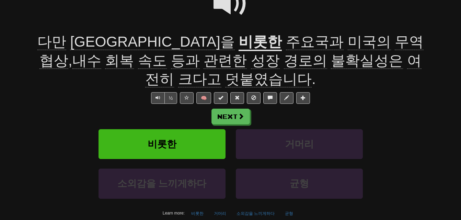
click at [311, 71] on span "덧붙였습니다" at bounding box center [268, 79] width 86 height 16
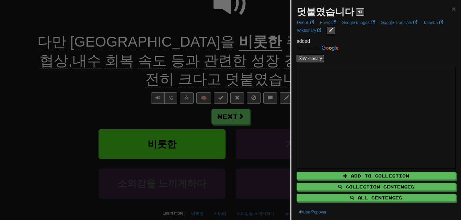
click at [276, 59] on div at bounding box center [230, 110] width 461 height 220
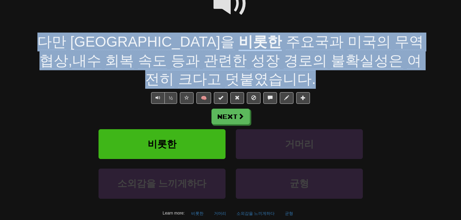
drag, startPoint x: 37, startPoint y: 37, endPoint x: 427, endPoint y: 57, distance: 390.5
click at [427, 57] on div "/ Score: 20 + 4 25 % Mastered Review: [DATE] 다만 [GEOGRAPHIC_DATA]을 비롯한 주요국과 미국의…" at bounding box center [230, 99] width 401 height 288
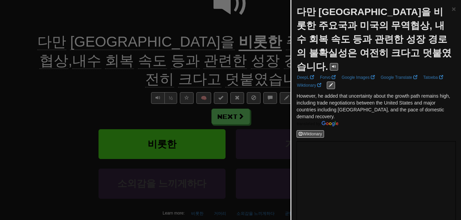
click at [114, 82] on div at bounding box center [230, 110] width 461 height 220
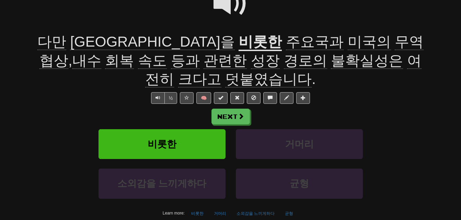
click at [221, 7] on span at bounding box center [230, 3] width 34 height 34
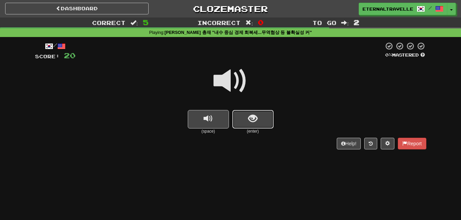
click at [260, 119] on button "show sentence" at bounding box center [252, 119] width 41 height 19
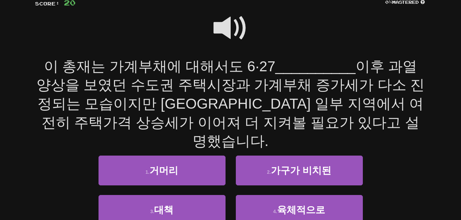
scroll to position [69, 0]
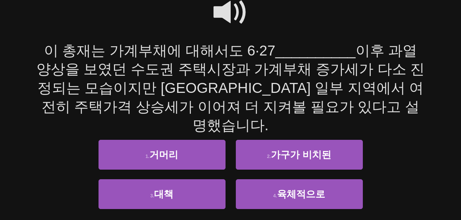
click at [230, 7] on span at bounding box center [230, 12] width 34 height 34
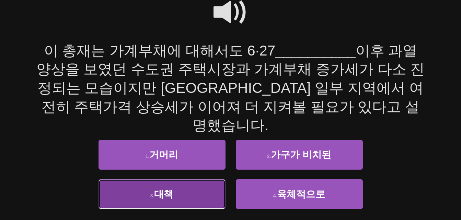
click at [131, 179] on button "3 . 대책" at bounding box center [161, 194] width 127 height 30
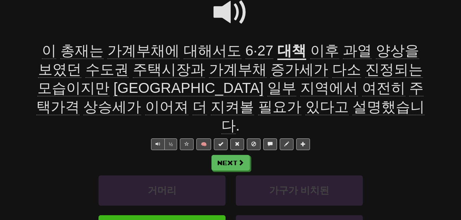
click at [121, 53] on span "가계부채에" at bounding box center [143, 51] width 72 height 16
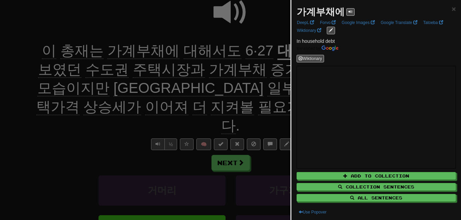
click at [121, 53] on div at bounding box center [230, 110] width 461 height 220
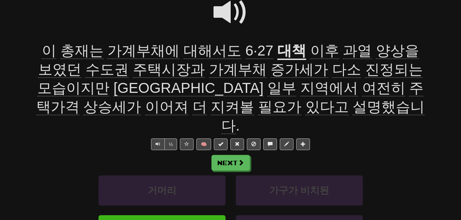
click at [277, 52] on u "대책" at bounding box center [291, 51] width 29 height 17
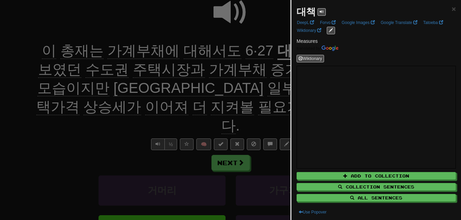
click at [267, 52] on div at bounding box center [230, 110] width 461 height 220
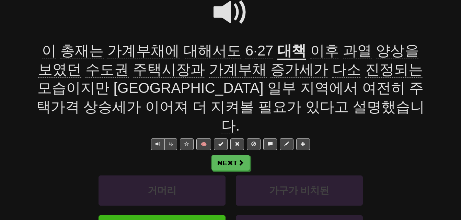
click at [343, 53] on span "과열" at bounding box center [357, 51] width 29 height 16
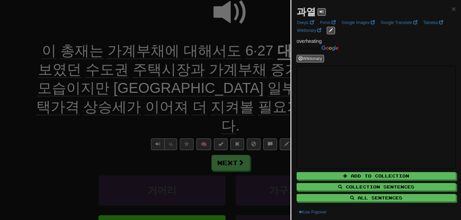
click at [264, 68] on div at bounding box center [230, 110] width 461 height 220
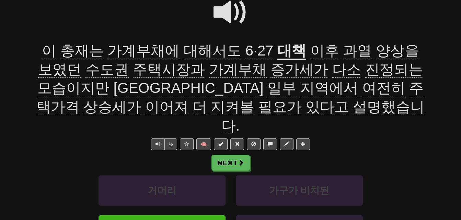
click at [376, 50] on span "양상을" at bounding box center [397, 51] width 43 height 16
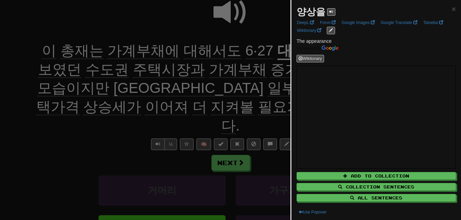
click at [241, 67] on div at bounding box center [230, 110] width 461 height 220
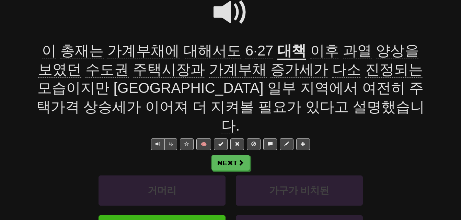
click at [81, 61] on span "보였던" at bounding box center [59, 69] width 43 height 16
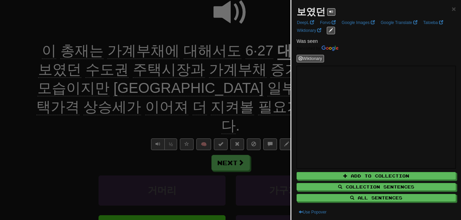
click at [213, 91] on div at bounding box center [230, 110] width 461 height 220
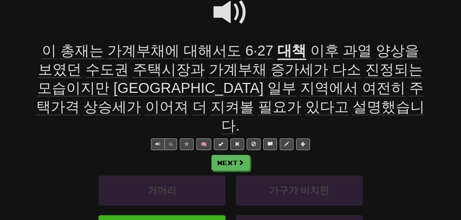
click at [85, 66] on span "수도권" at bounding box center [106, 69] width 43 height 16
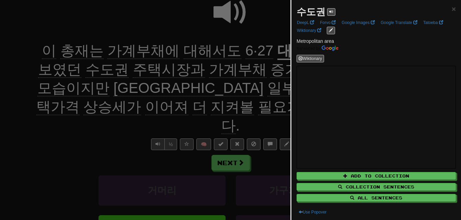
click at [80, 66] on div at bounding box center [230, 110] width 461 height 220
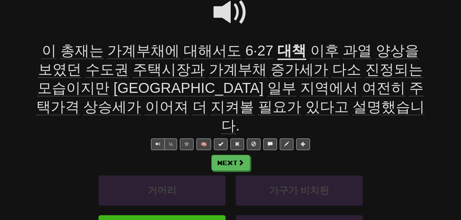
click at [133, 72] on span "주택시장과" at bounding box center [169, 69] width 72 height 16
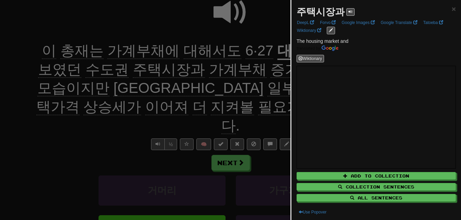
click at [122, 72] on div at bounding box center [230, 110] width 461 height 220
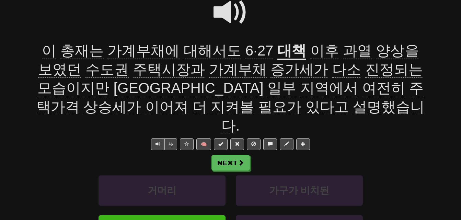
click at [209, 73] on span "가계부채" at bounding box center [238, 69] width 58 height 16
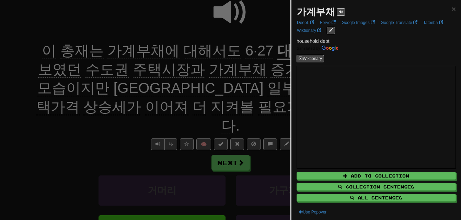
click at [197, 73] on div at bounding box center [230, 110] width 461 height 220
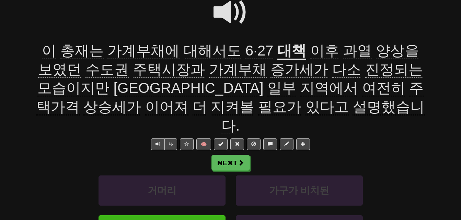
click at [270, 72] on span "증가세가" at bounding box center [299, 69] width 58 height 16
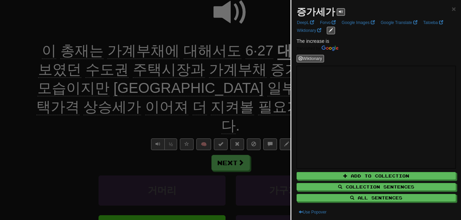
click at [249, 72] on div at bounding box center [230, 110] width 461 height 220
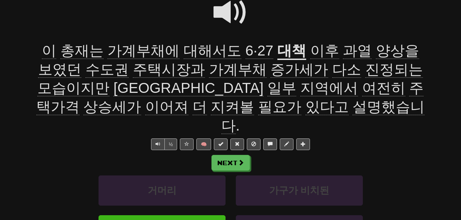
click at [332, 70] on span "다소" at bounding box center [346, 69] width 29 height 16
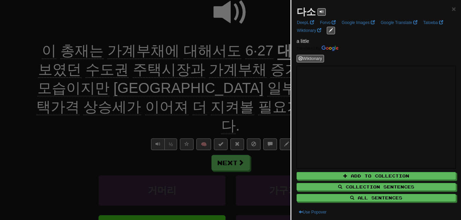
click at [194, 79] on div at bounding box center [230, 110] width 461 height 220
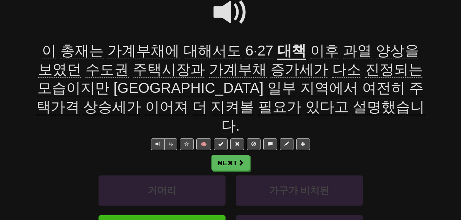
click at [365, 71] on span "진정되는" at bounding box center [394, 69] width 58 height 16
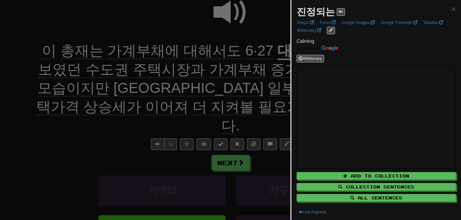
click at [267, 78] on div at bounding box center [230, 110] width 461 height 220
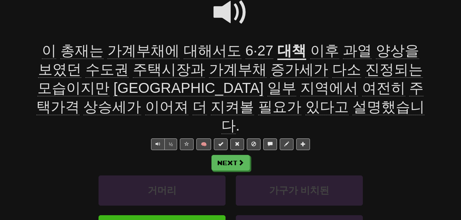
click at [109, 80] on span "모습이지만" at bounding box center [73, 88] width 72 height 16
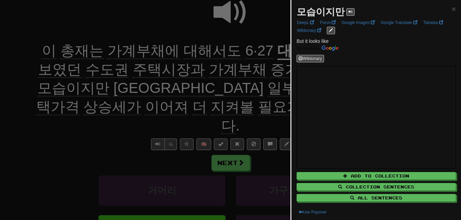
click at [61, 102] on div at bounding box center [230, 110] width 461 height 220
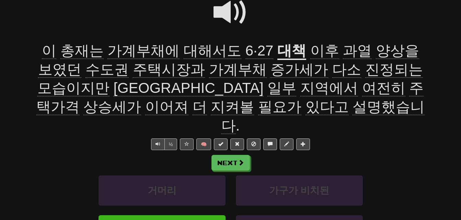
click at [300, 91] on span "지역에서" at bounding box center [329, 88] width 58 height 16
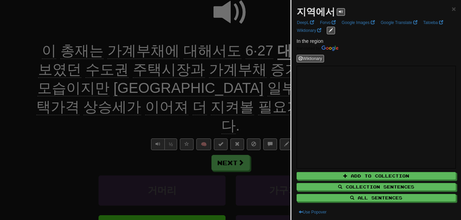
click at [136, 91] on div at bounding box center [230, 110] width 461 height 220
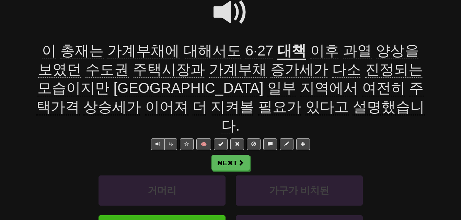
click at [362, 86] on span "여전히" at bounding box center [383, 88] width 43 height 16
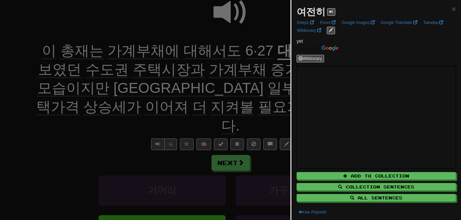
click at [190, 86] on div at bounding box center [230, 110] width 461 height 220
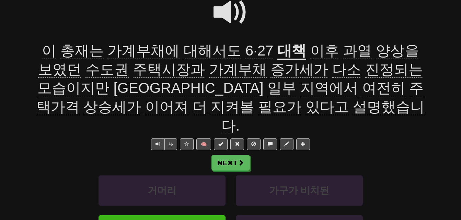
click at [248, 92] on span "주택가격" at bounding box center [229, 97] width 387 height 35
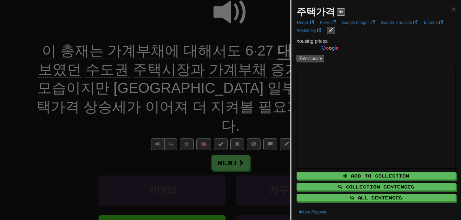
click at [248, 92] on div at bounding box center [230, 110] width 461 height 220
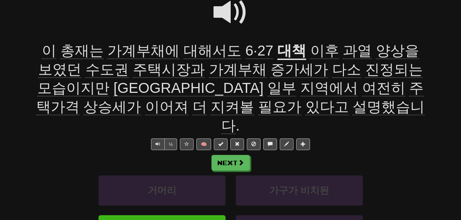
click at [141, 99] on span "상승세가" at bounding box center [112, 107] width 58 height 16
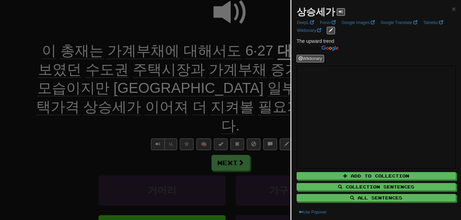
click at [279, 89] on div at bounding box center [230, 110] width 461 height 220
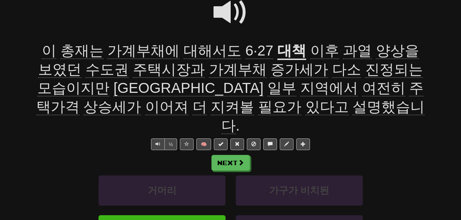
click at [188, 99] on span "이어져" at bounding box center [166, 107] width 43 height 16
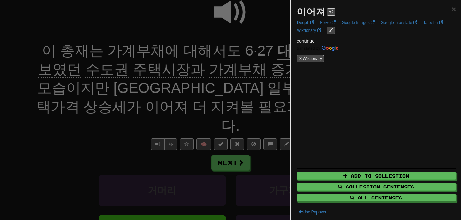
click at [257, 89] on div at bounding box center [230, 110] width 461 height 220
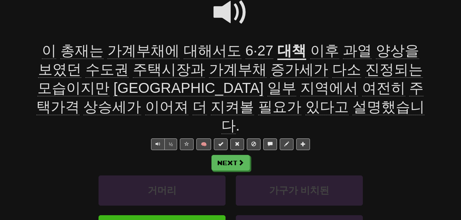
click at [254, 99] on span "지켜볼" at bounding box center [232, 107] width 43 height 16
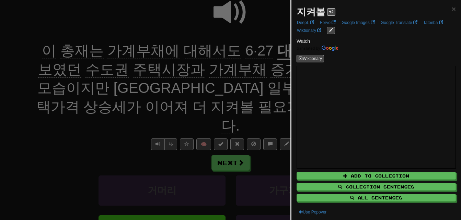
click at [185, 106] on div at bounding box center [230, 110] width 461 height 220
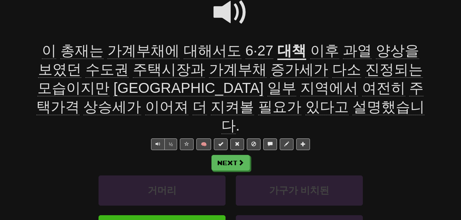
click at [268, 104] on span "설명했습니다" at bounding box center [322, 116] width 203 height 35
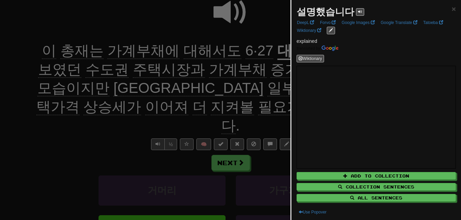
click at [270, 103] on div at bounding box center [230, 110] width 461 height 220
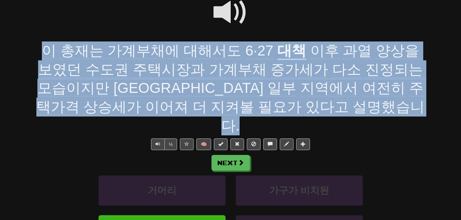
drag, startPoint x: 41, startPoint y: 49, endPoint x: 326, endPoint y: 103, distance: 290.1
click at [326, 103] on div "이 총재는 가계부채에 대해서도 6·27 대책 이후 과열 양상을 보였던 수도권 주택시장과 가계부채 증가세가 다소 진정되는 모습이지만 [GEOGR…" at bounding box center [230, 89] width 391 height 94
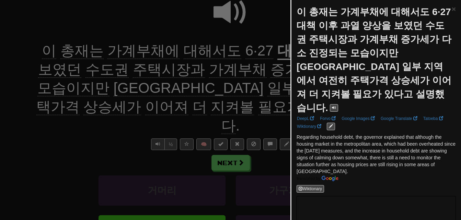
click at [119, 122] on div at bounding box center [230, 110] width 461 height 220
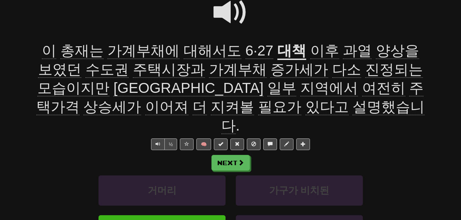
click at [343, 51] on span "과열" at bounding box center [357, 51] width 29 height 16
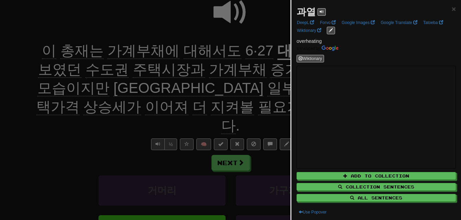
click at [261, 72] on div at bounding box center [230, 110] width 461 height 220
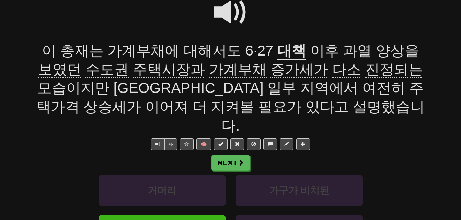
click at [376, 54] on span "양상을" at bounding box center [397, 51] width 43 height 16
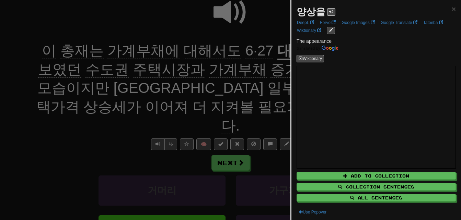
click at [247, 89] on div at bounding box center [230, 110] width 461 height 220
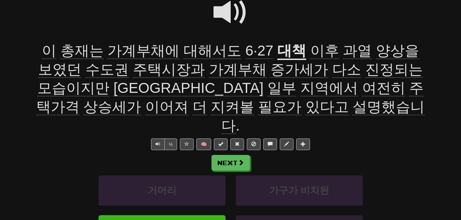
click at [87, 73] on span "수도권" at bounding box center [106, 69] width 43 height 16
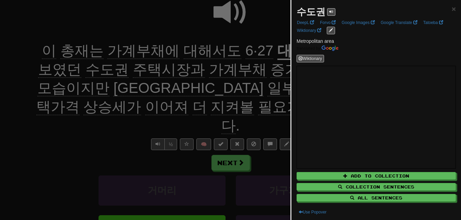
click at [87, 73] on div at bounding box center [230, 110] width 461 height 220
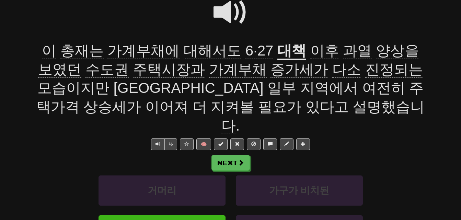
click at [270, 71] on span "증가세가" at bounding box center [299, 69] width 58 height 16
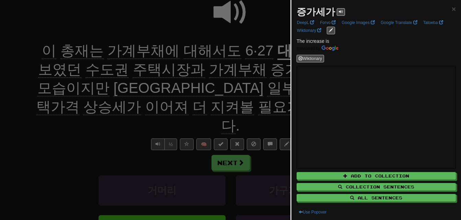
click at [256, 71] on div at bounding box center [230, 110] width 461 height 220
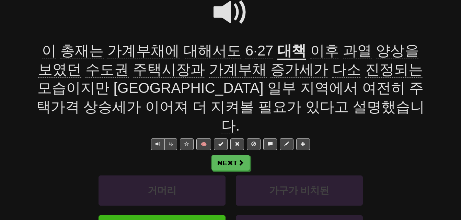
click at [365, 73] on span "진정되는" at bounding box center [394, 69] width 58 height 16
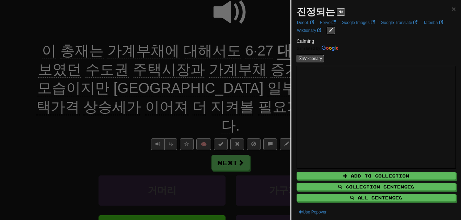
click at [266, 88] on div at bounding box center [230, 110] width 461 height 220
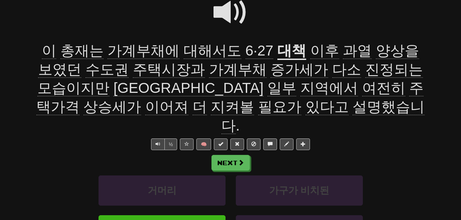
click at [109, 80] on span "모습이지만" at bounding box center [73, 88] width 72 height 16
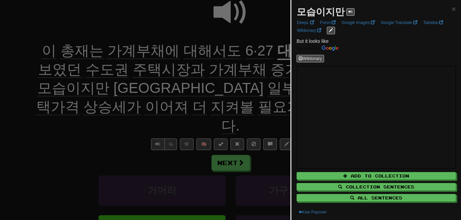
click at [212, 82] on div at bounding box center [230, 110] width 461 height 220
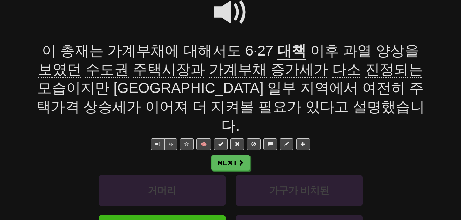
click at [300, 93] on span "지역에서" at bounding box center [329, 88] width 58 height 16
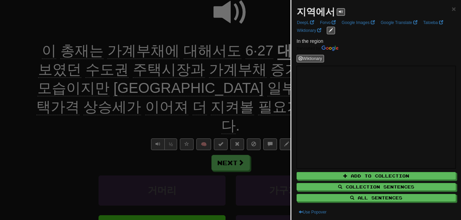
click at [134, 93] on div at bounding box center [230, 110] width 461 height 220
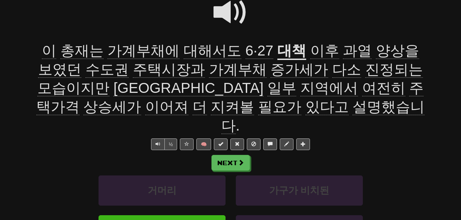
click at [256, 87] on span "주택가격" at bounding box center [229, 97] width 387 height 35
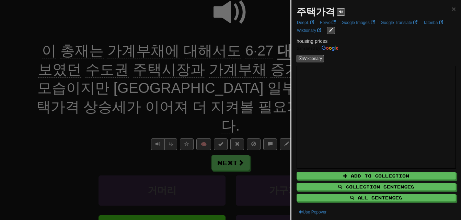
click at [256, 87] on div at bounding box center [230, 110] width 461 height 220
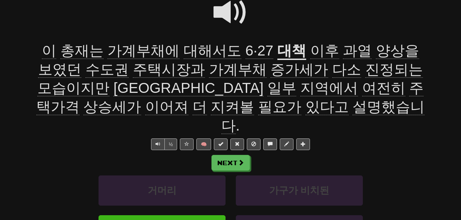
click at [254, 99] on span "지켜볼" at bounding box center [232, 107] width 43 height 16
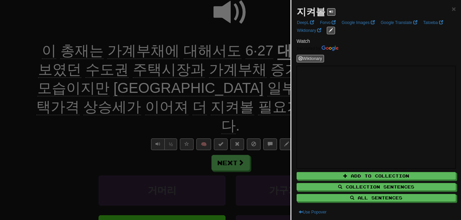
click at [197, 91] on div at bounding box center [230, 110] width 461 height 220
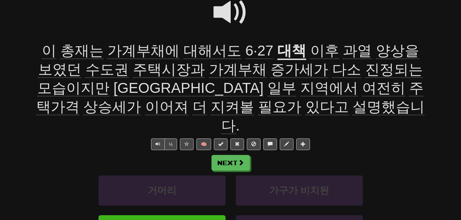
click at [219, 8] on span at bounding box center [230, 12] width 34 height 34
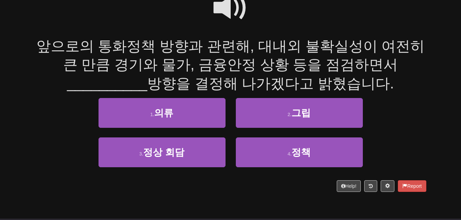
click at [219, 8] on span at bounding box center [230, 8] width 34 height 34
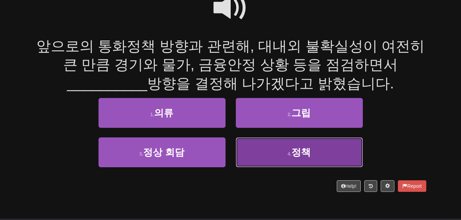
click at [278, 148] on button "4 . 정책" at bounding box center [299, 153] width 127 height 30
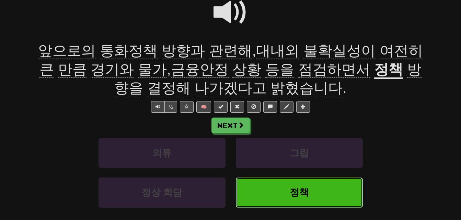
scroll to position [78, 0]
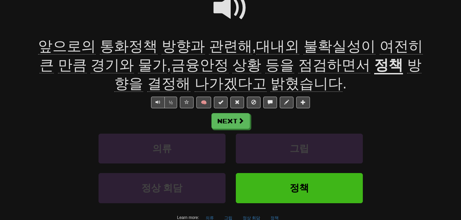
click at [171, 47] on span "방향과" at bounding box center [183, 46] width 43 height 16
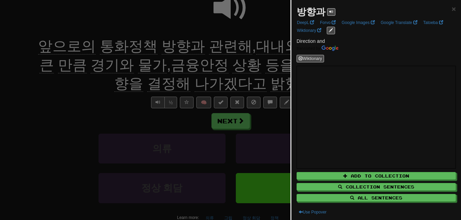
click at [171, 47] on div at bounding box center [230, 110] width 461 height 220
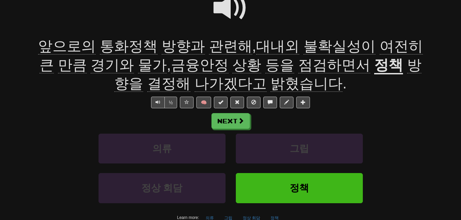
click at [209, 49] on span "관련해" at bounding box center [230, 46] width 43 height 16
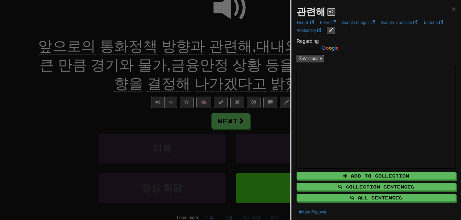
click at [209, 49] on div at bounding box center [230, 110] width 461 height 220
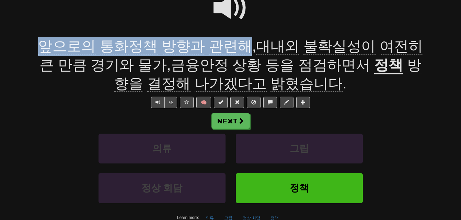
drag, startPoint x: 43, startPoint y: 46, endPoint x: 235, endPoint y: 46, distance: 191.8
click at [235, 46] on span "앞으로의 통화정책 방향과 관련해 , 대내외 불확실성이 여전히 큰 만큼 경기와 물가 , 금융안정 상황 등을 점검하면서" at bounding box center [230, 55] width 384 height 35
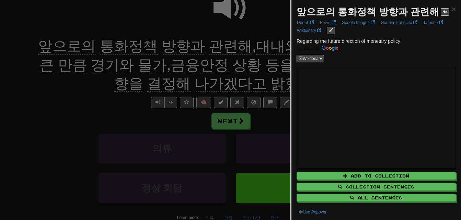
click at [245, 56] on div at bounding box center [230, 110] width 461 height 220
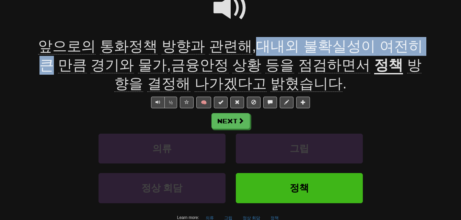
drag, startPoint x: 250, startPoint y: 48, endPoint x: 413, endPoint y: 46, distance: 163.3
click at [413, 46] on span "앞으로의 통화정책 방향과 관련해 , 대내외 불확실성이 여전히 큰 만큼 경기와 물가 , 금융안정 상황 등을 점검하면서" at bounding box center [230, 55] width 384 height 35
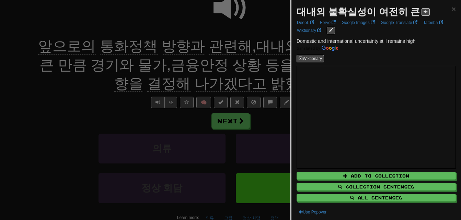
click at [268, 46] on div at bounding box center [230, 110] width 461 height 220
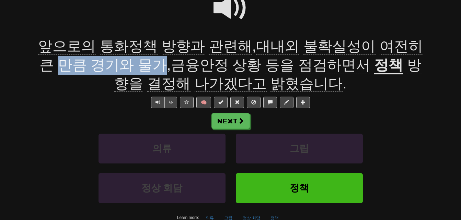
drag, startPoint x: 41, startPoint y: 66, endPoint x: 135, endPoint y: 58, distance: 95.0
click at [135, 58] on span "앞으로의 통화정책 방향과 관련해 , 대내외 불확실성이 여전히 큰 만큼 경기와 물가 , 금융안정 상황 등을 점검하면서" at bounding box center [230, 55] width 384 height 35
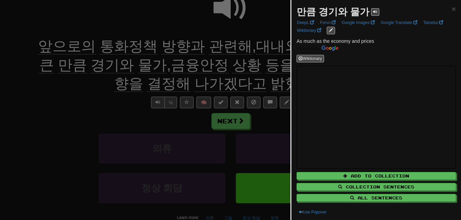
click at [135, 58] on div at bounding box center [230, 110] width 461 height 220
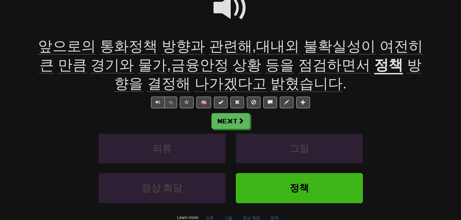
click at [177, 68] on span "금융안정" at bounding box center [200, 65] width 58 height 16
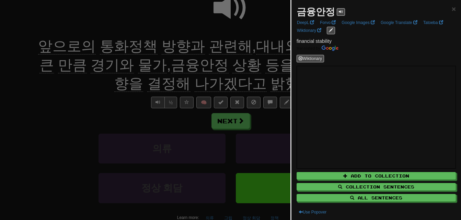
click at [177, 68] on div at bounding box center [230, 110] width 461 height 220
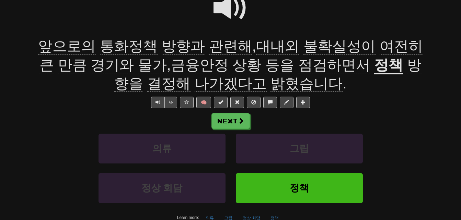
click at [232, 68] on span "상황" at bounding box center [246, 65] width 29 height 16
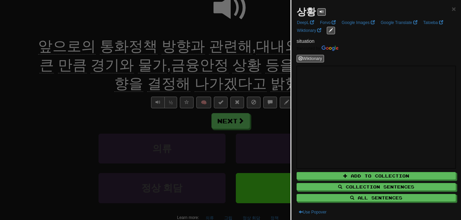
click at [215, 68] on div at bounding box center [230, 110] width 461 height 220
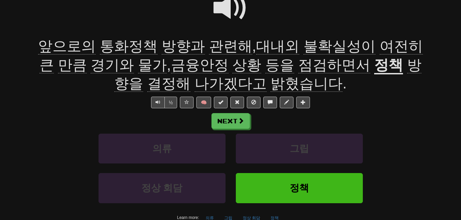
click at [298, 64] on span "점검하면서" at bounding box center [334, 65] width 72 height 16
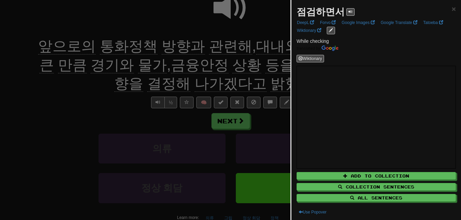
click at [276, 64] on div at bounding box center [230, 110] width 461 height 220
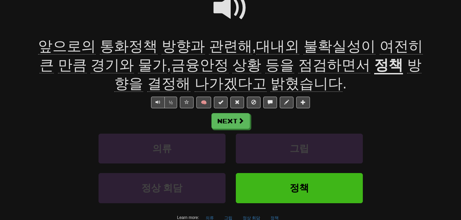
click at [194, 84] on span "나가겠다고" at bounding box center [230, 83] width 72 height 16
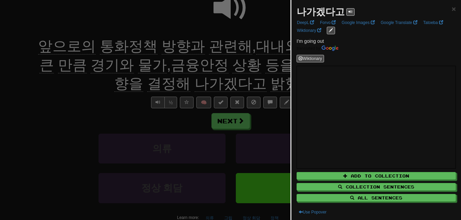
click at [193, 84] on div at bounding box center [230, 110] width 461 height 220
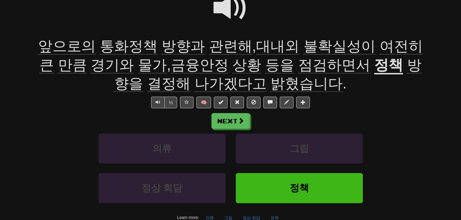
click at [154, 84] on span "결정해" at bounding box center [168, 83] width 43 height 16
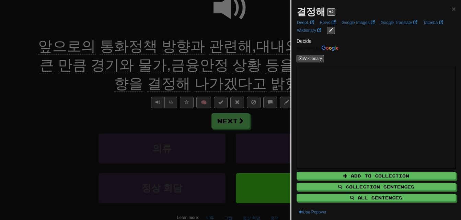
click at [154, 84] on div at bounding box center [230, 110] width 461 height 220
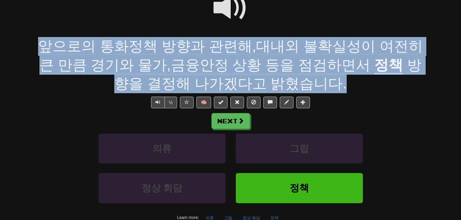
drag, startPoint x: 44, startPoint y: 45, endPoint x: 316, endPoint y: 83, distance: 275.4
click at [316, 83] on div "앞으로의 통화정책 방향과 관련해 , 대내외 불확실성이 여전히 큰 만큼 경기와 물가 , 금융안정 상황 등을 점검하면서 정책 방향을 결정해 나가겠…" at bounding box center [230, 65] width 391 height 56
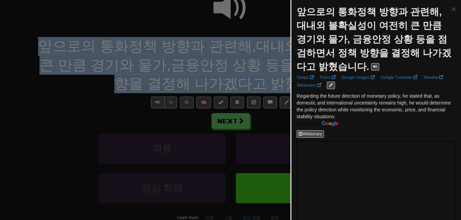
click at [76, 129] on div at bounding box center [230, 110] width 461 height 220
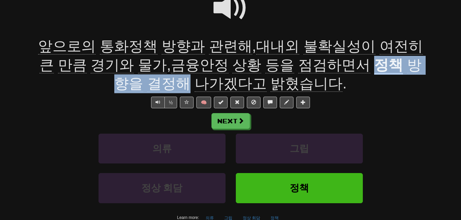
drag, startPoint x: 340, startPoint y: 63, endPoint x: 171, endPoint y: 84, distance: 170.1
click at [171, 84] on div "앞으로의 통화정책 방향과 관련해 , 대내외 불확실성이 여전히 큰 만큼 경기와 물가 , 금융안정 상황 등을 점검하면서 정책 방향을 결정해 나가겠…" at bounding box center [230, 65] width 391 height 56
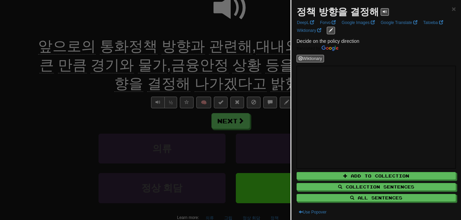
click at [171, 84] on div at bounding box center [230, 110] width 461 height 220
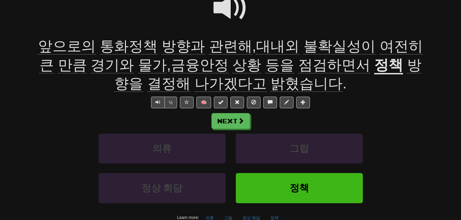
click at [298, 67] on span "점검하면서" at bounding box center [334, 65] width 72 height 16
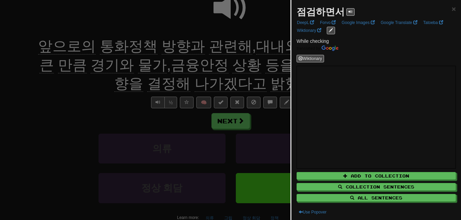
click at [276, 67] on div at bounding box center [230, 110] width 461 height 220
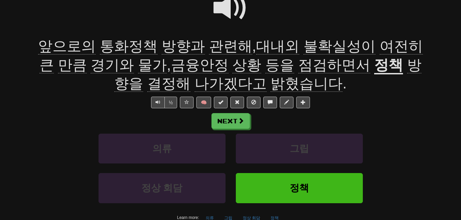
click at [224, 5] on span at bounding box center [230, 8] width 34 height 34
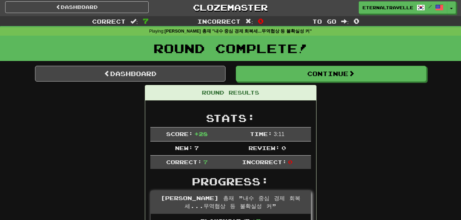
scroll to position [0, 0]
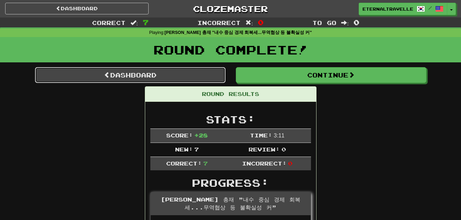
click at [91, 79] on link "Dashboard" at bounding box center [130, 75] width 190 height 16
